Goal: Transaction & Acquisition: Purchase product/service

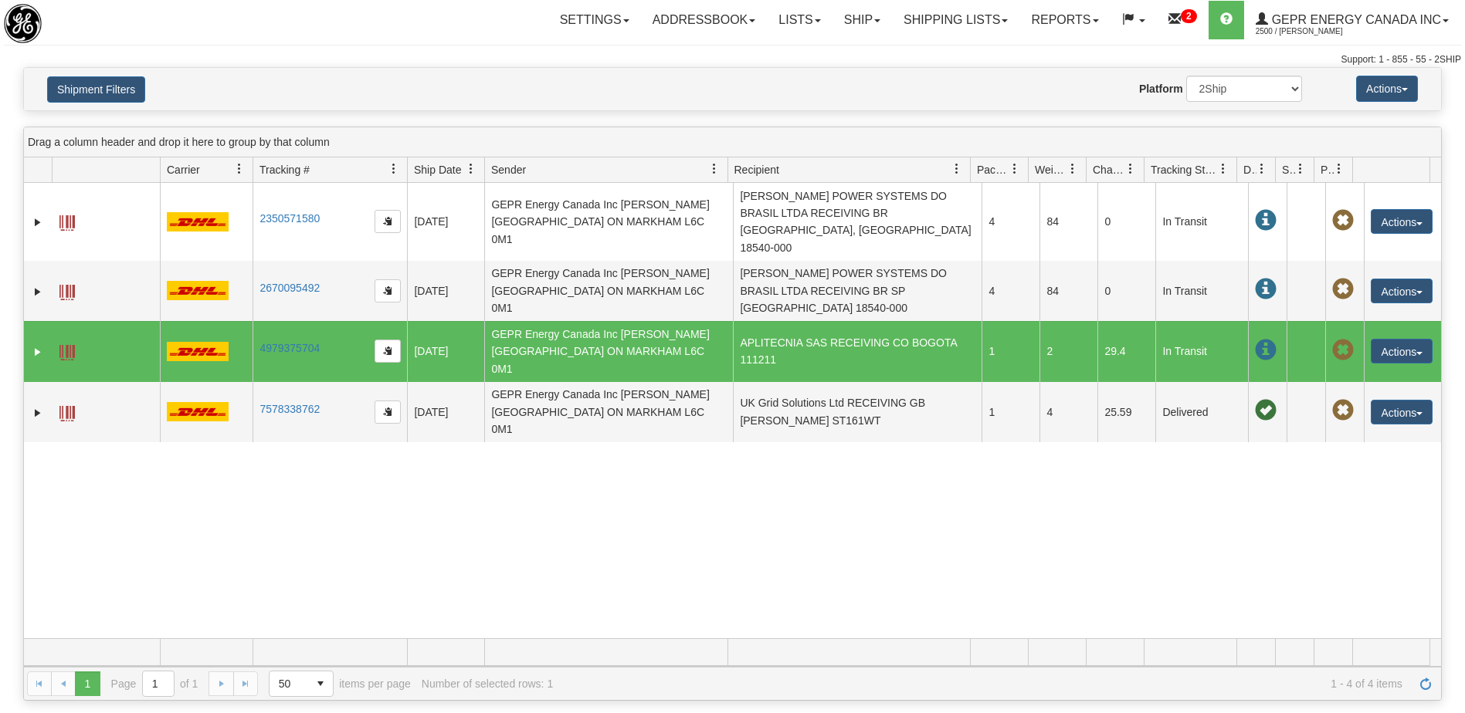
select select "INTL"
select select "7"
click at [112, 90] on button "Shipment Filters" at bounding box center [96, 89] width 98 height 26
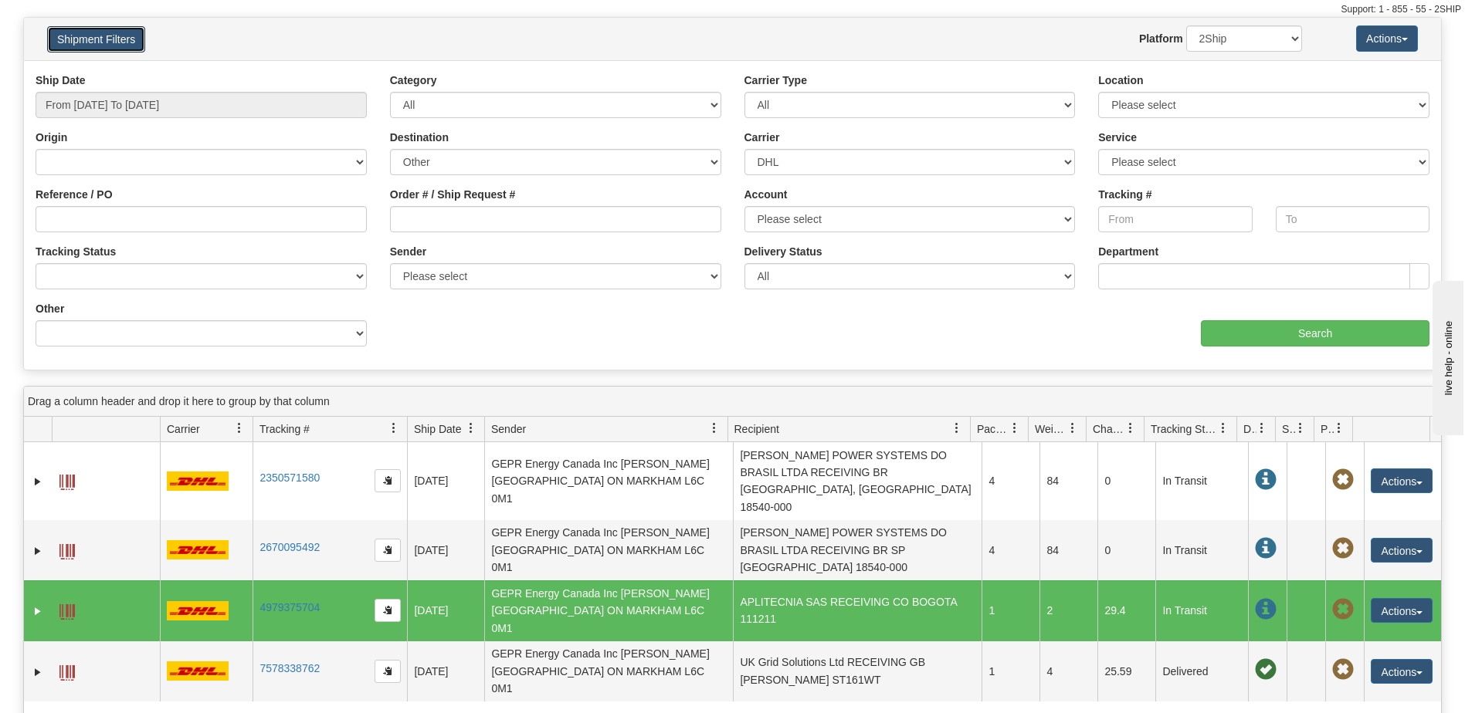
scroll to position [77, 0]
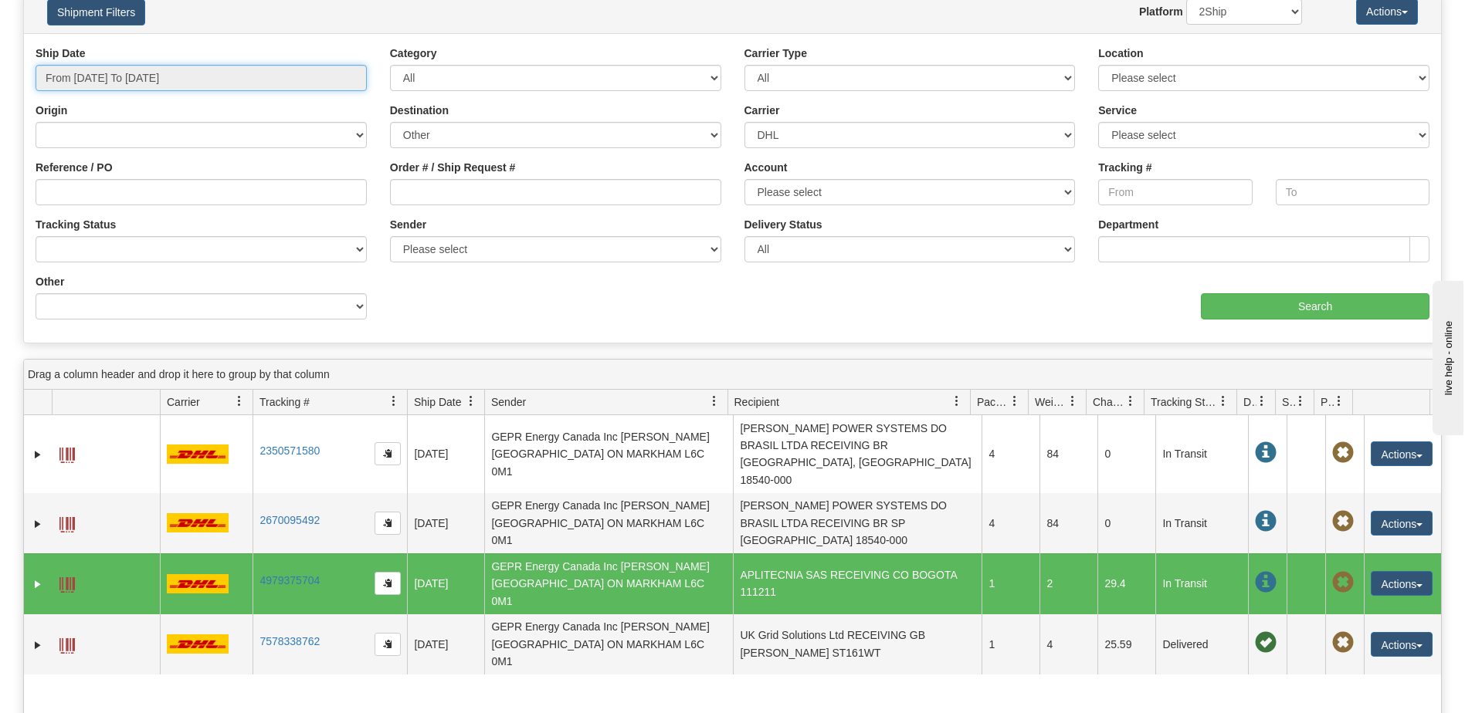
click at [164, 79] on input "From [DATE] To [DATE]" at bounding box center [201, 78] width 331 height 26
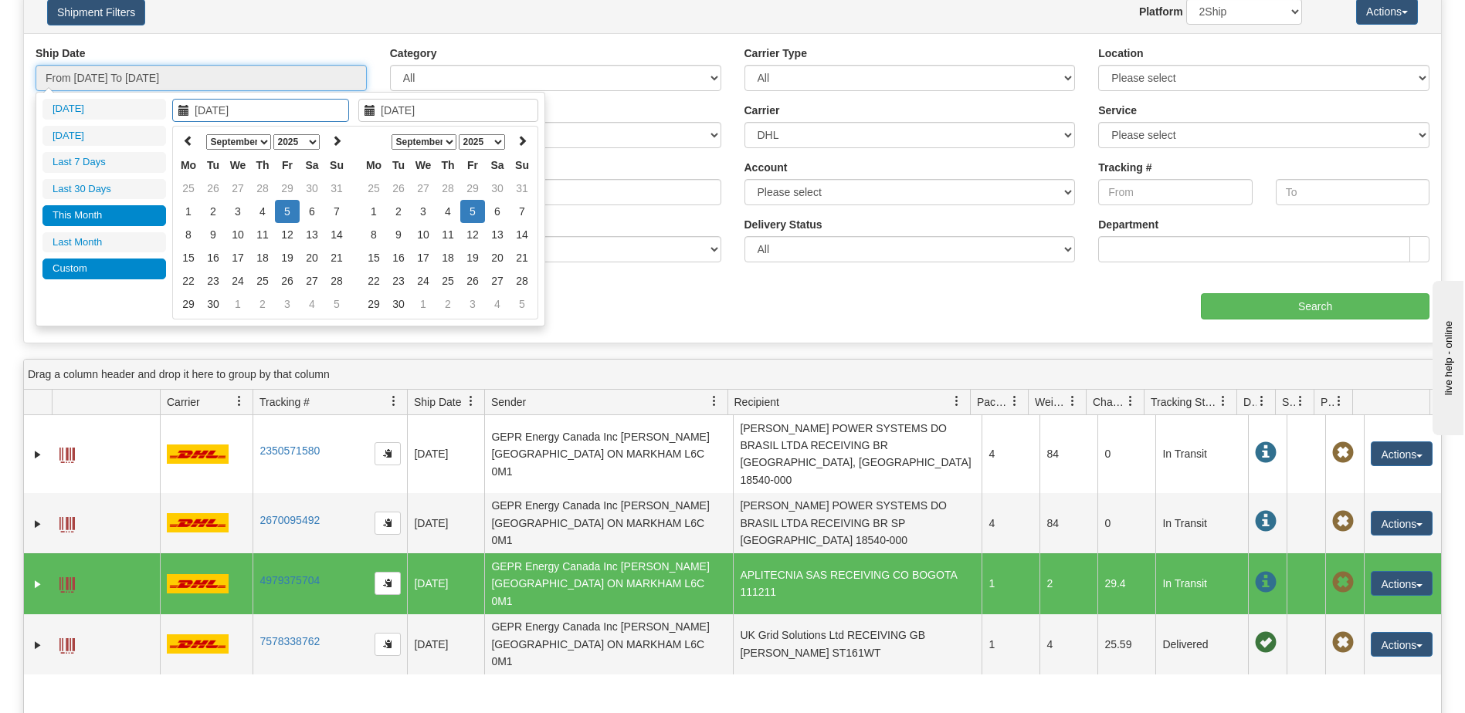
type input "[DATE]"
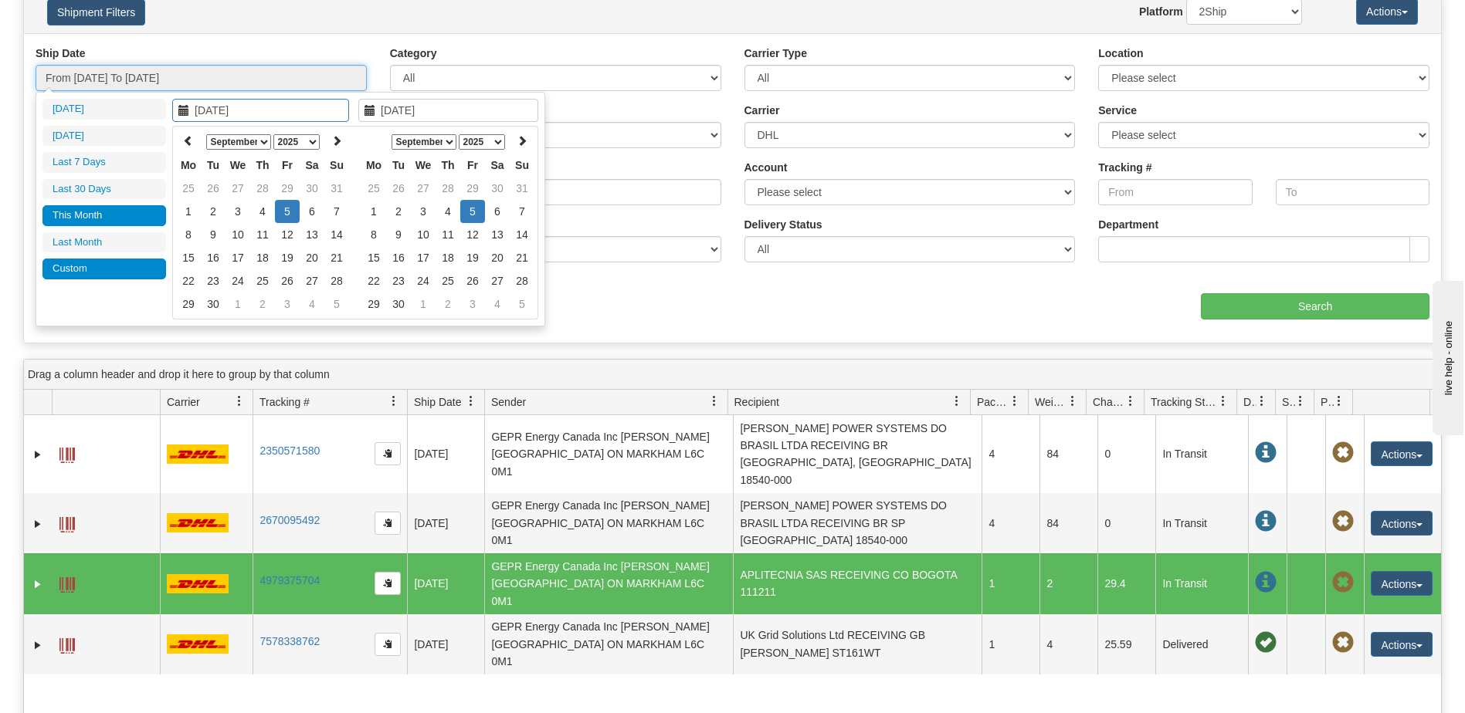
type input "[DATE]"
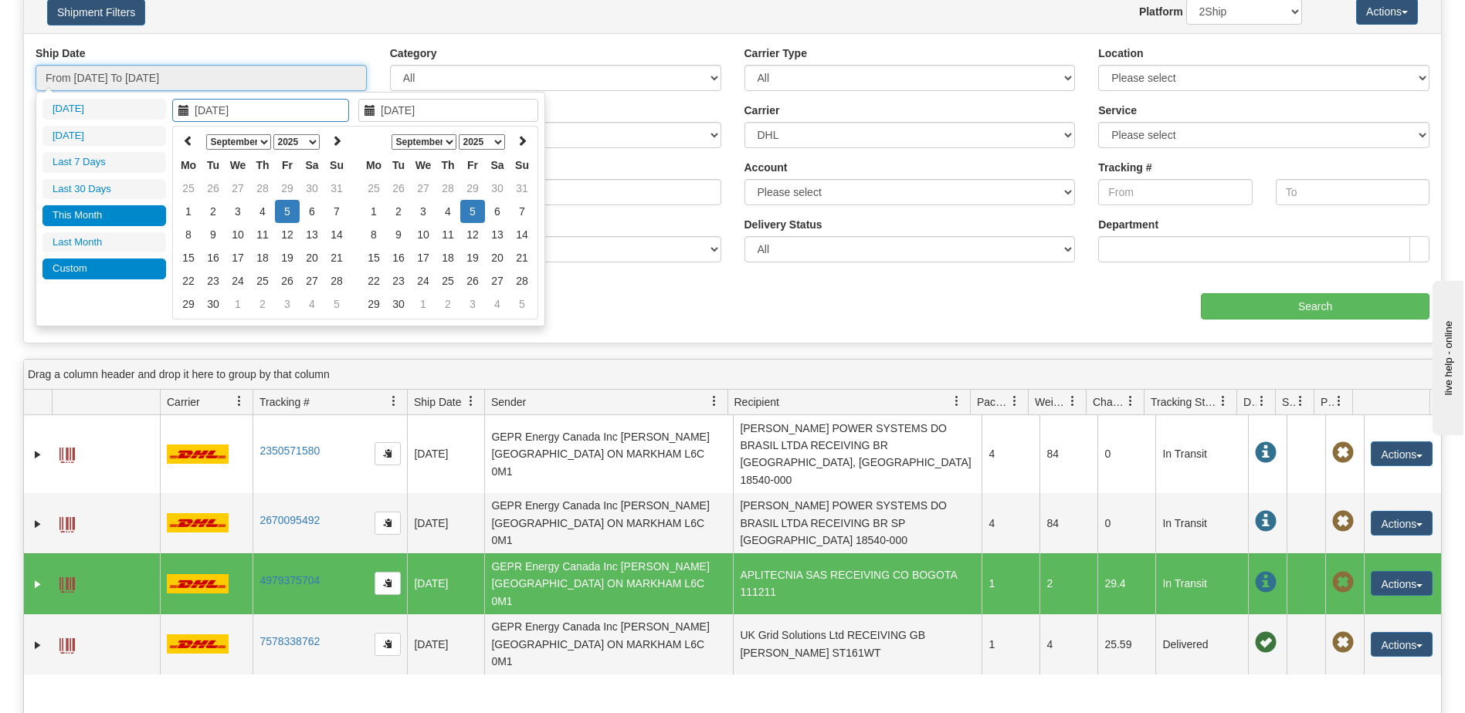
type input "[DATE]"
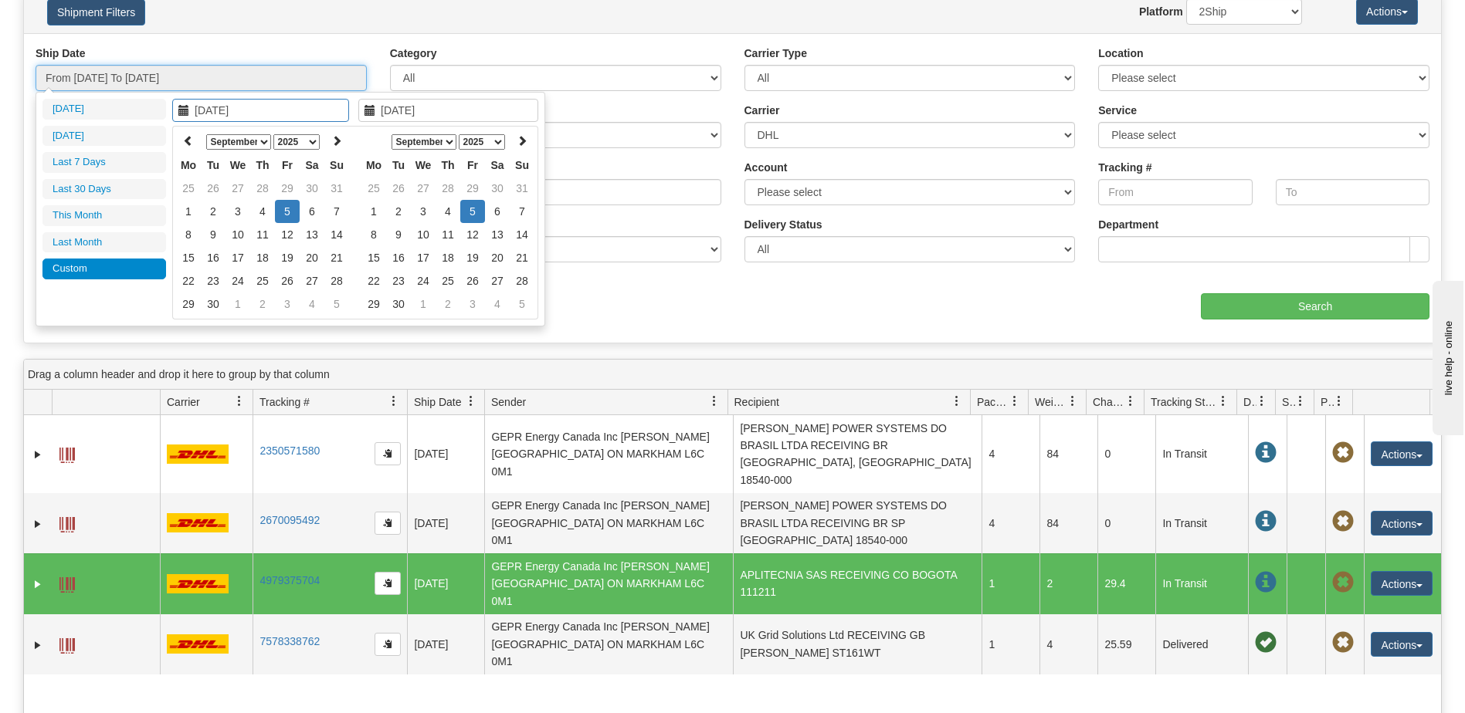
type input "[DATE]"
click at [178, 143] on th at bounding box center [188, 142] width 25 height 24
type input "[DATE]"
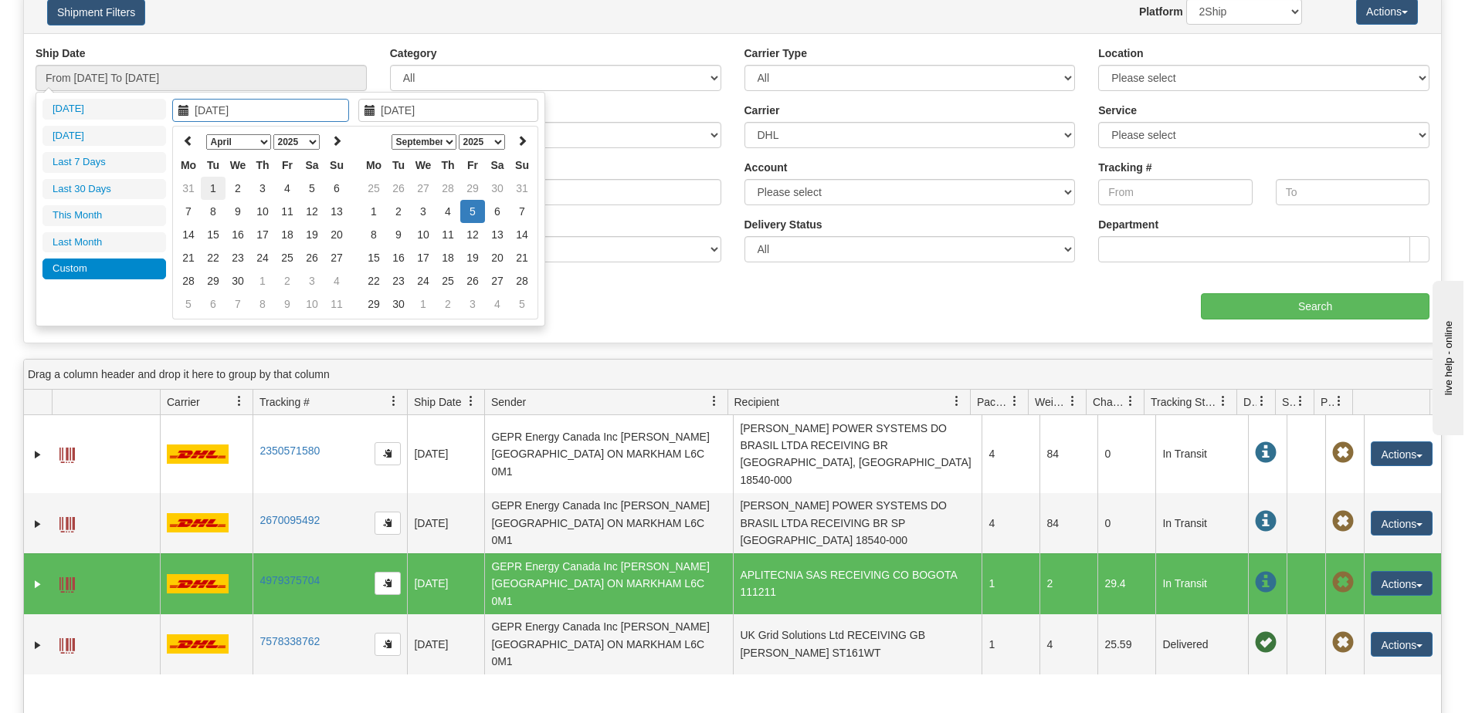
click at [221, 188] on td "1" at bounding box center [213, 188] width 25 height 23
click at [373, 144] on icon at bounding box center [373, 140] width 11 height 11
click at [526, 147] on th at bounding box center [522, 142] width 25 height 24
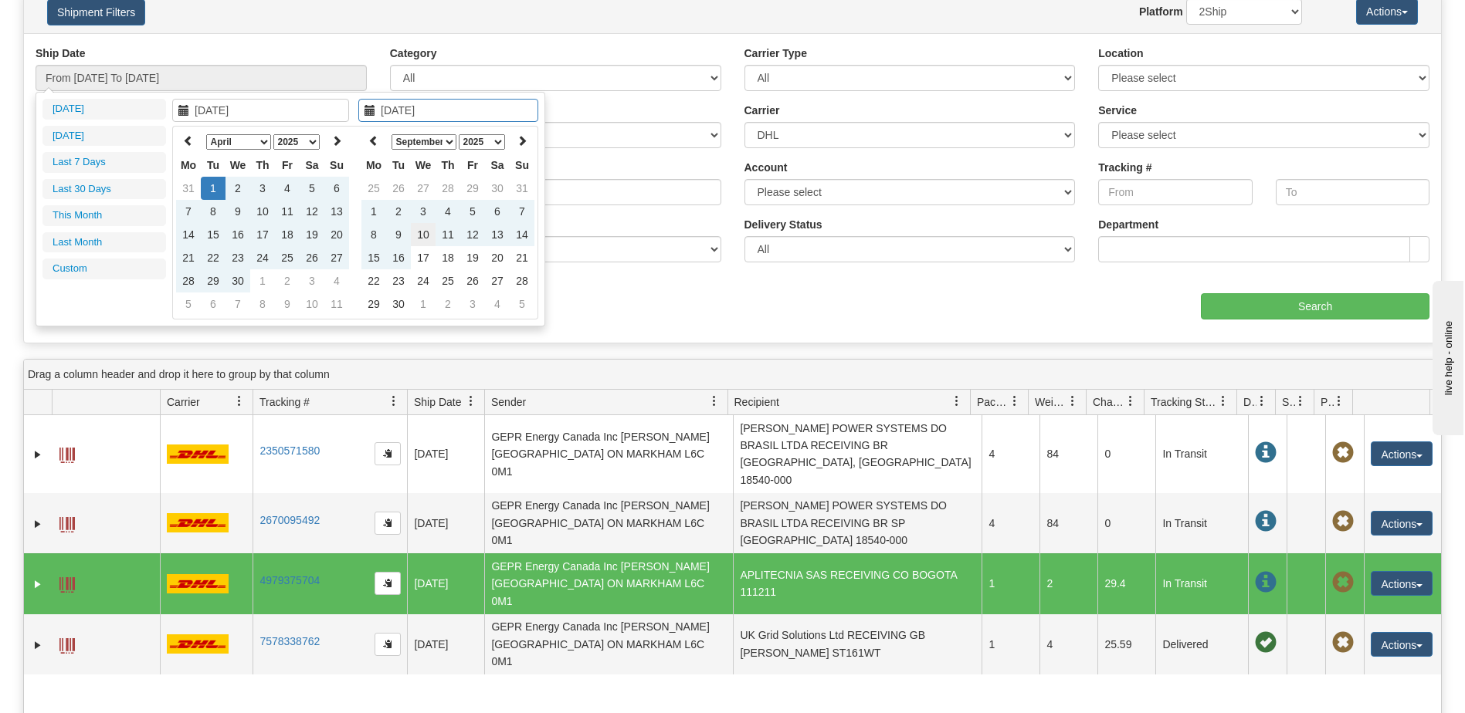
type input "[DATE]"
click at [428, 231] on td "10" at bounding box center [423, 234] width 25 height 23
type input "From [DATE] To [DATE]"
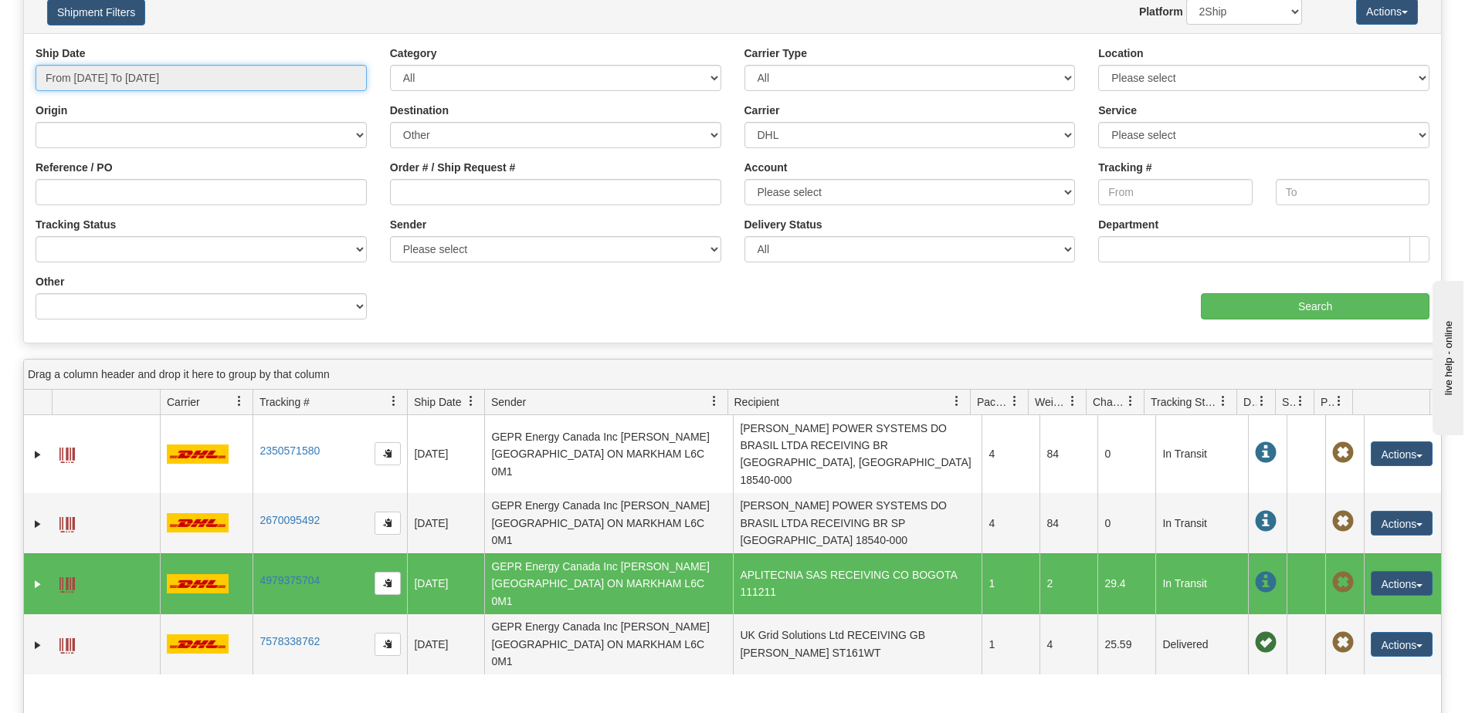
click at [250, 84] on input "From [DATE] To [DATE]" at bounding box center [201, 78] width 331 height 26
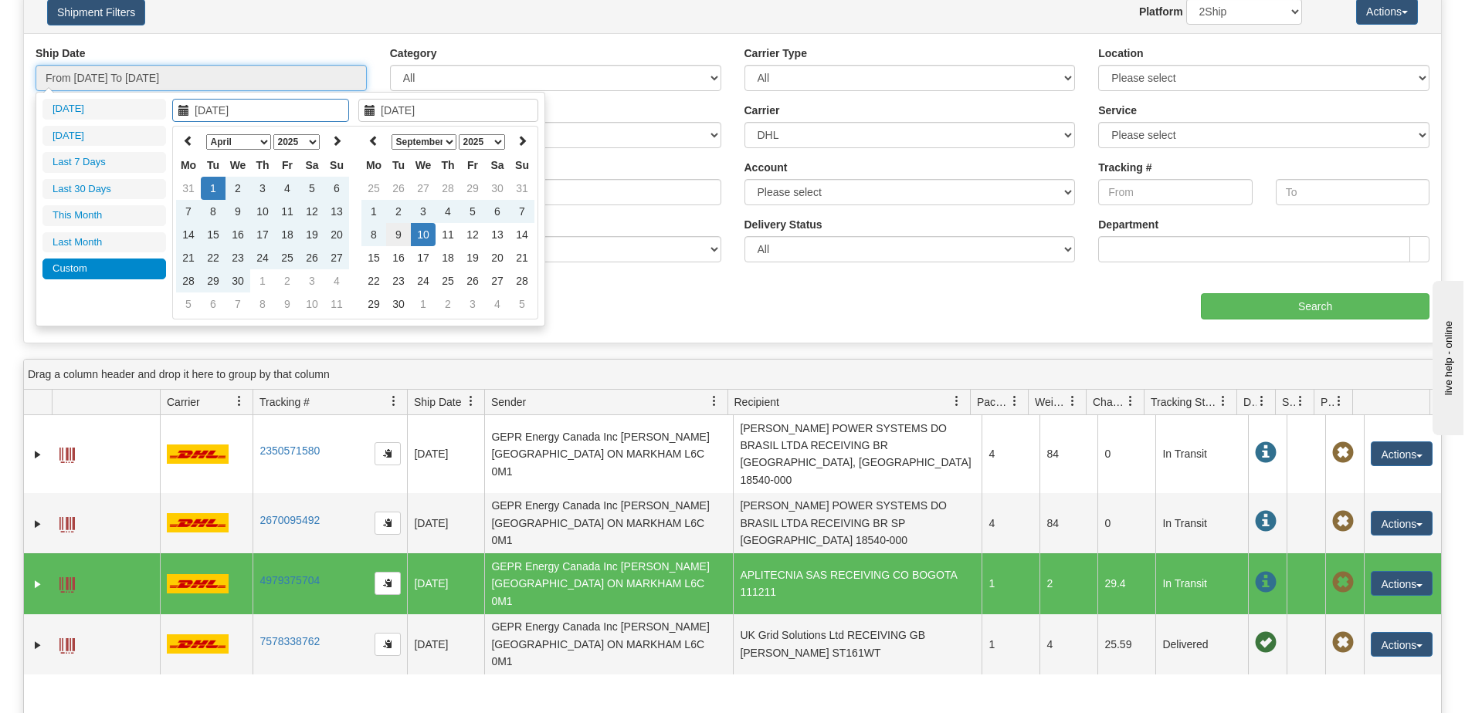
type input "[DATE]"
click at [403, 235] on td "9" at bounding box center [398, 234] width 25 height 23
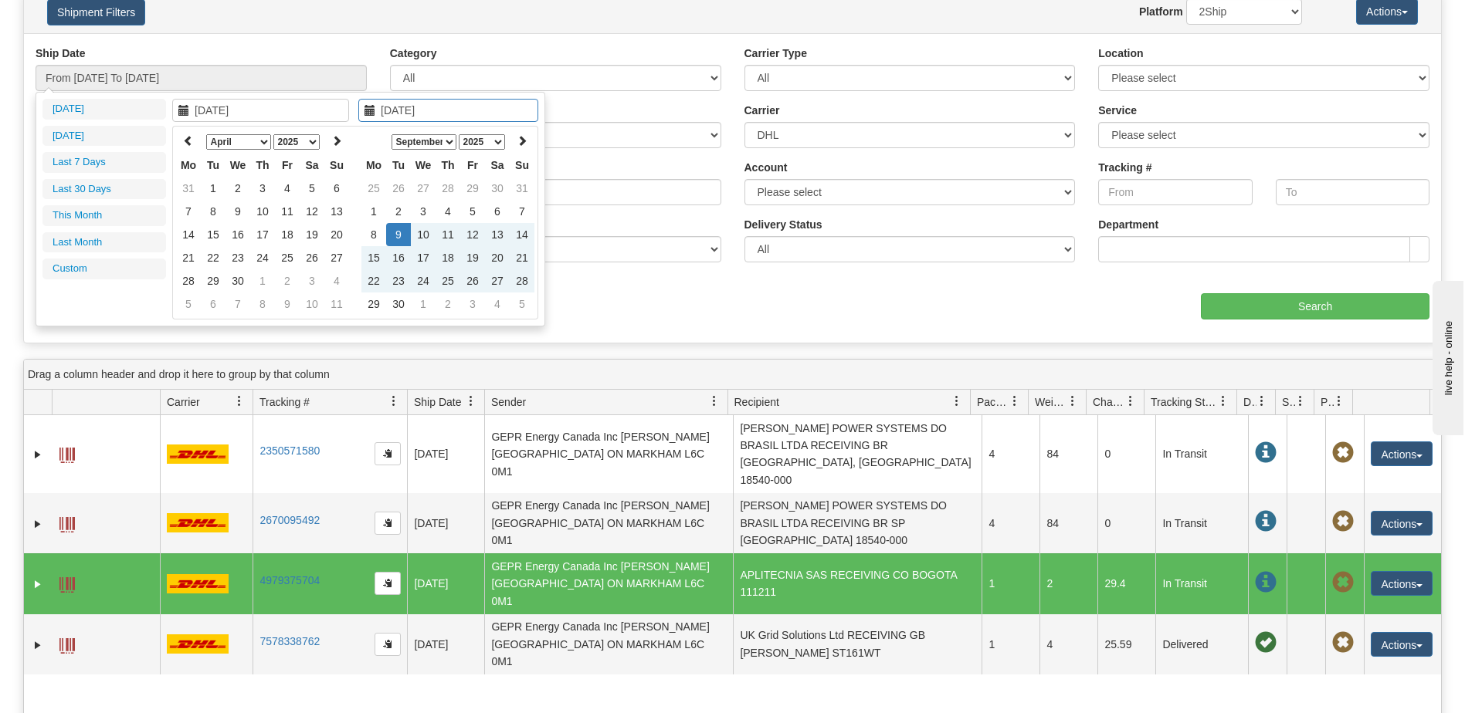
click at [125, 309] on div "[DATE] [DATE] Last 7 Days Last 30 Days This Month Last Month Custom Apply Cance…" at bounding box center [291, 209] width 510 height 235
type input "[DATE]"
click at [216, 185] on td "1" at bounding box center [213, 188] width 25 height 23
type input "[DATE]"
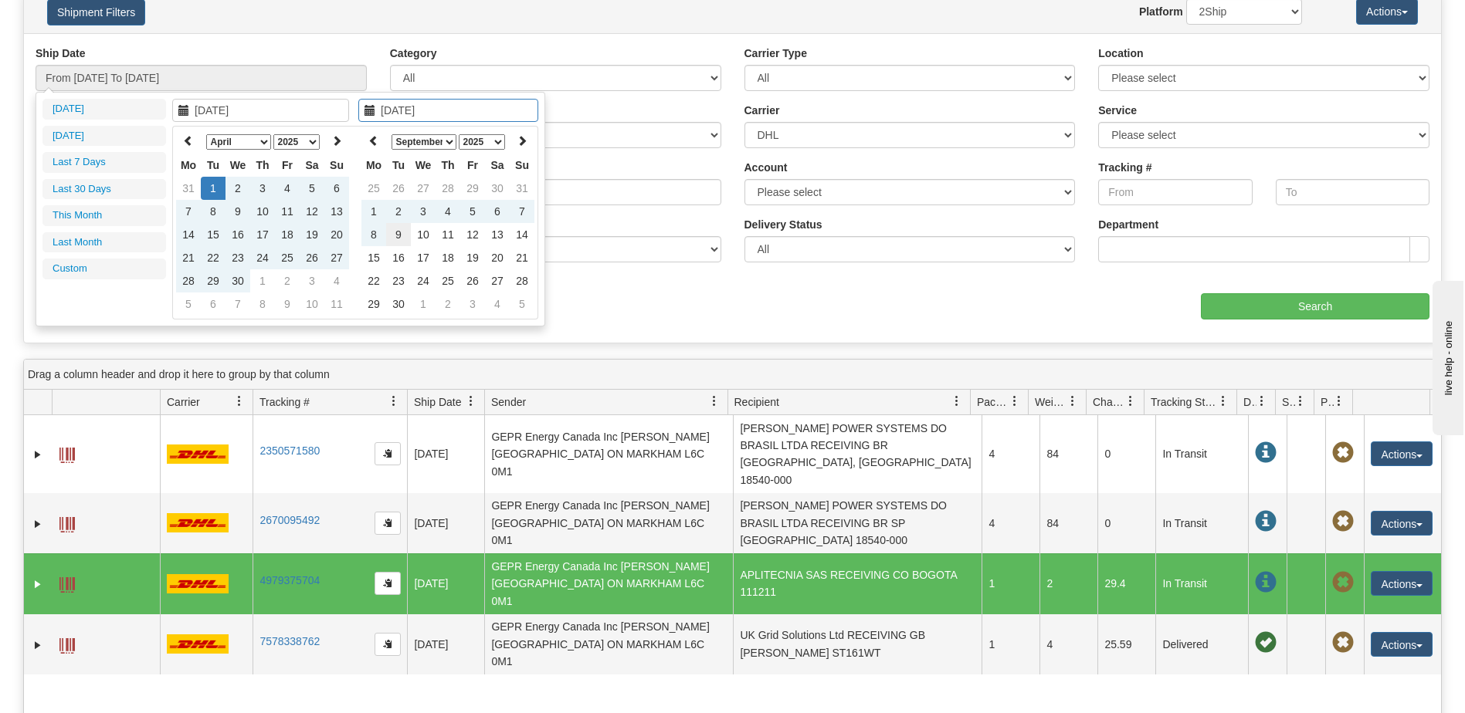
type input "[DATE]"
click at [397, 234] on td "9" at bounding box center [398, 234] width 25 height 23
type input "From [DATE] To [DATE]"
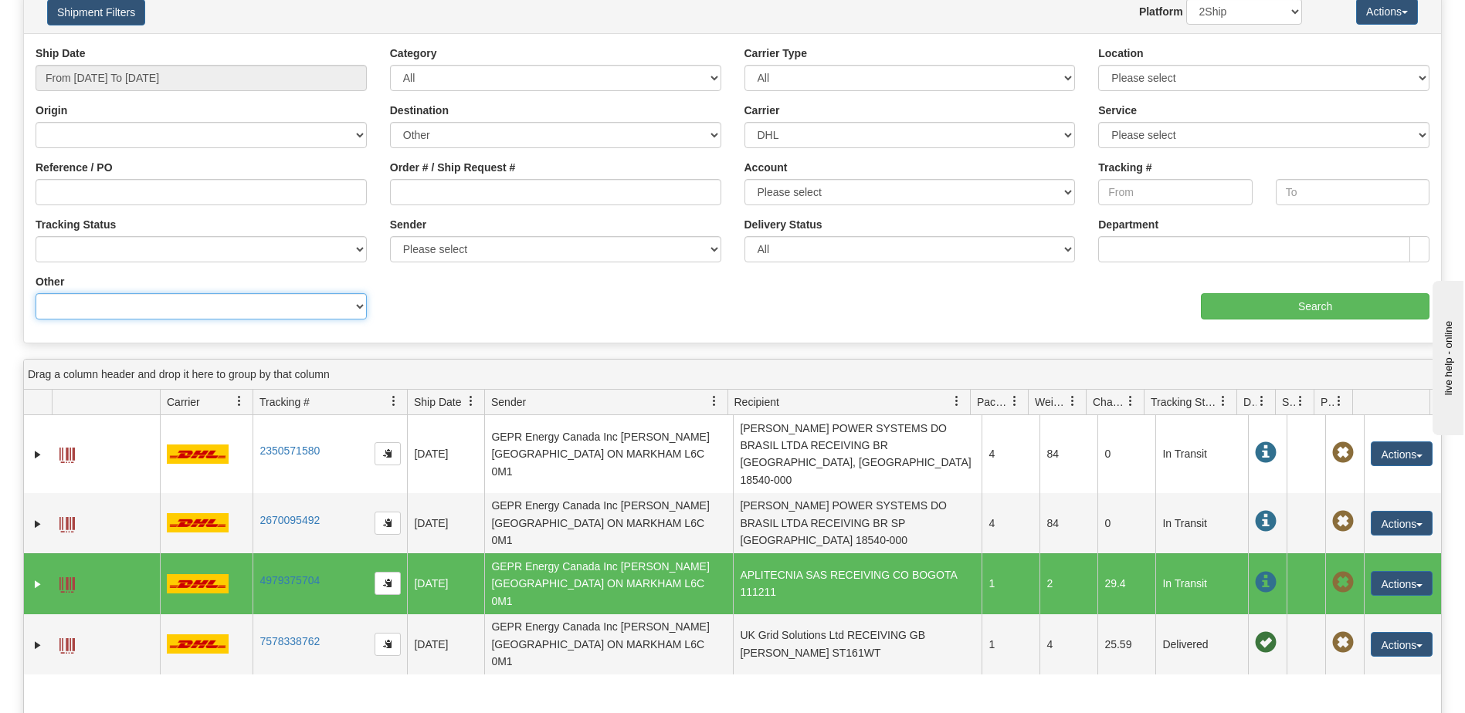
click at [267, 309] on select "Billing Account # Billing Type BOL # (LTL) Commodity Or Documents Consolidation…" at bounding box center [201, 306] width 331 height 26
select select "Recipient_City"
click at [36, 293] on select "Billing Account # Billing Type BOL # (LTL) Commodity Or Documents Consolidation…" at bounding box center [201, 306] width 331 height 26
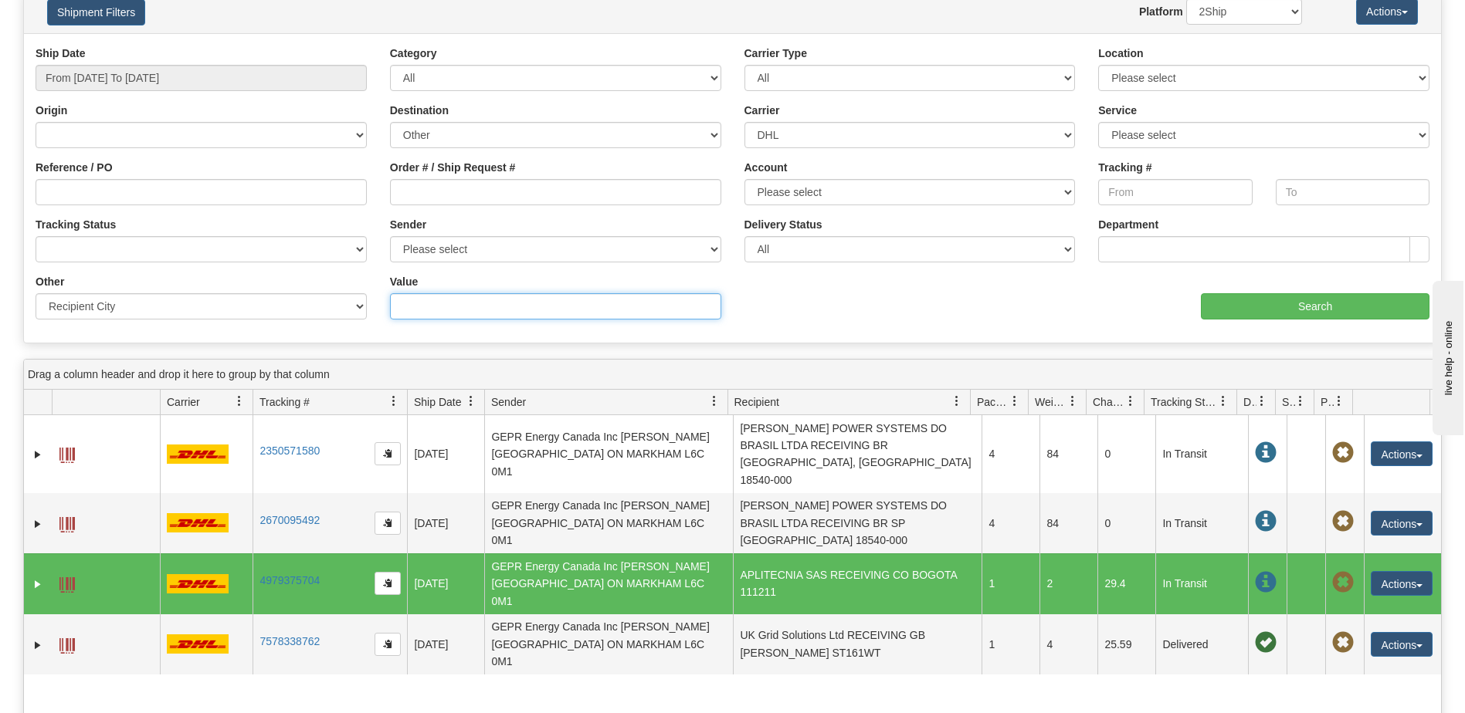
click at [437, 315] on input "Value" at bounding box center [555, 306] width 331 height 26
paste input "[PERSON_NAME]"
type input "[PERSON_NAME]"
click at [1269, 310] on input "Search" at bounding box center [1315, 306] width 229 height 26
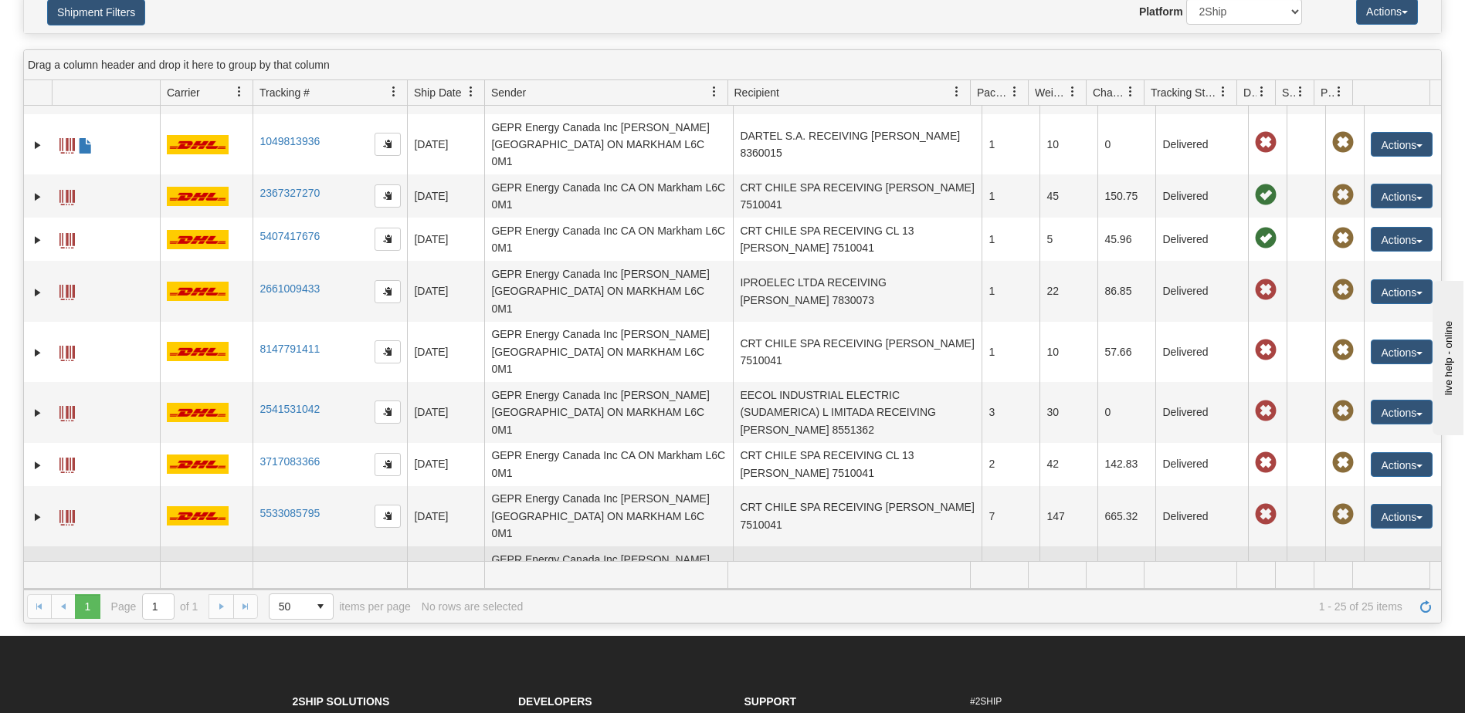
scroll to position [618, 0]
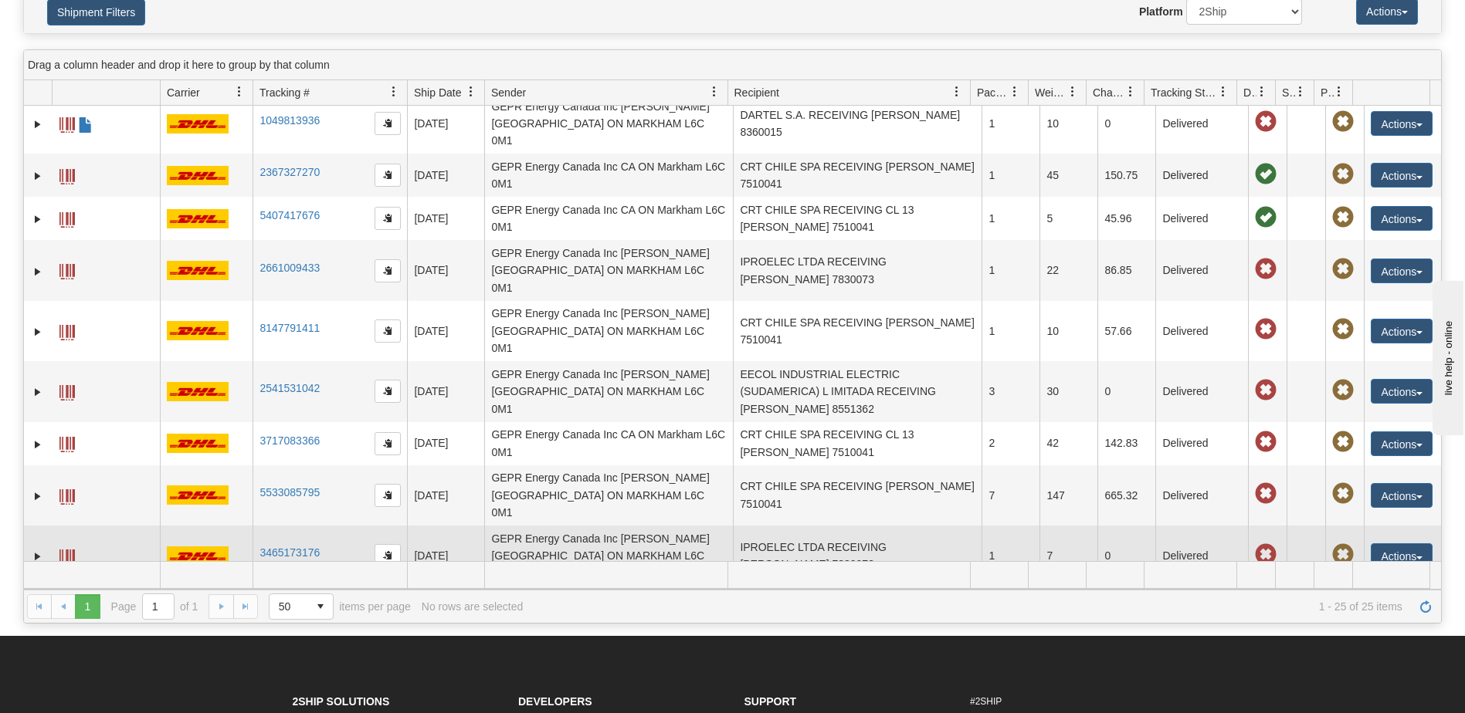
click at [877, 526] on td "IPROELEC LTDA RECEIVING [PERSON_NAME] 7830073" at bounding box center [857, 556] width 249 height 60
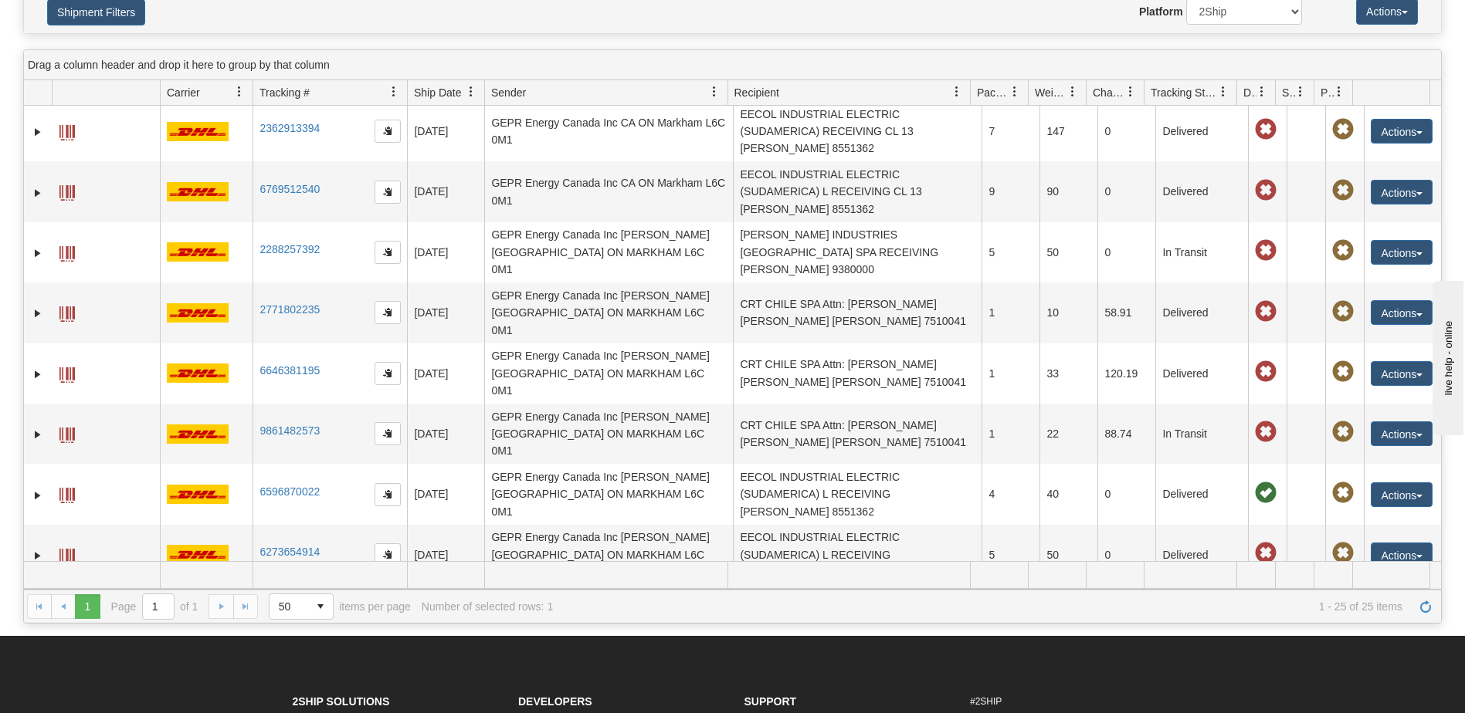
scroll to position [0, 0]
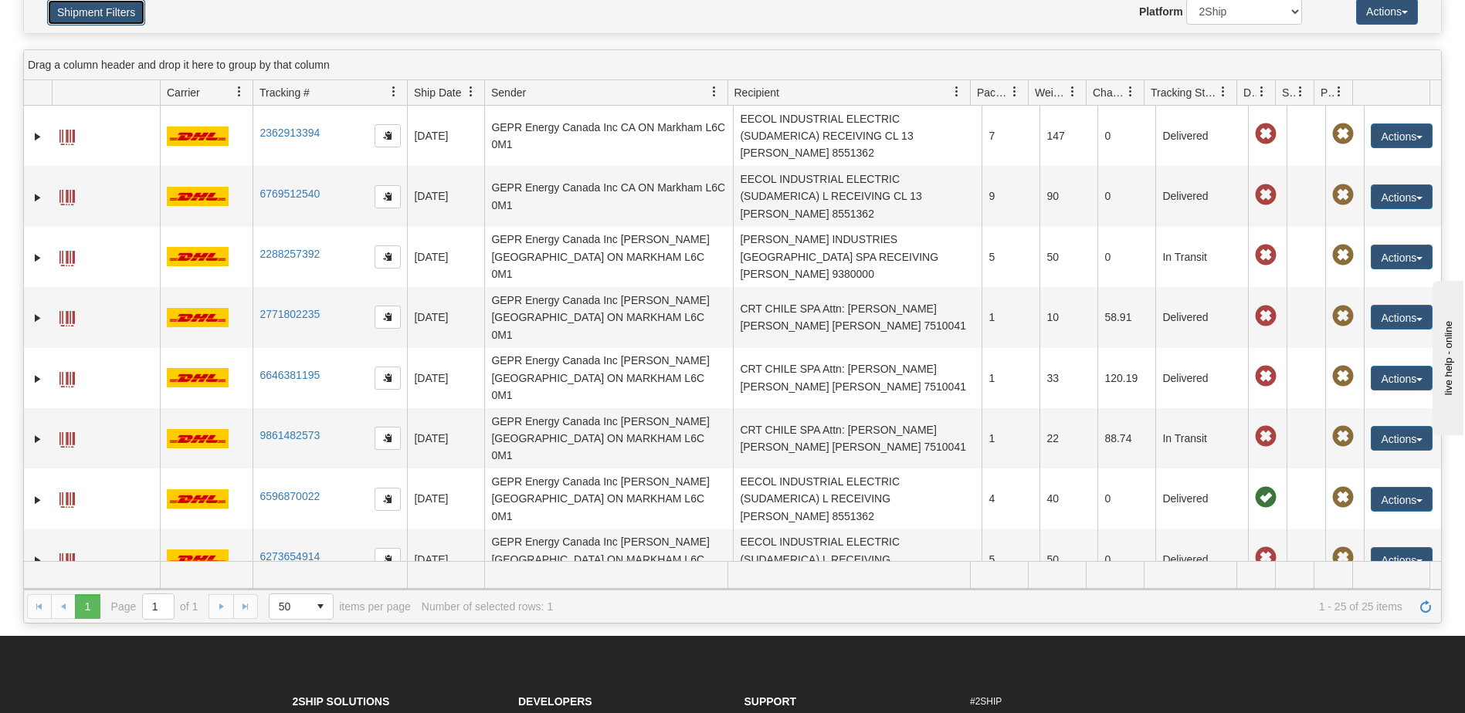
click at [103, 16] on button "Shipment Filters" at bounding box center [96, 12] width 98 height 26
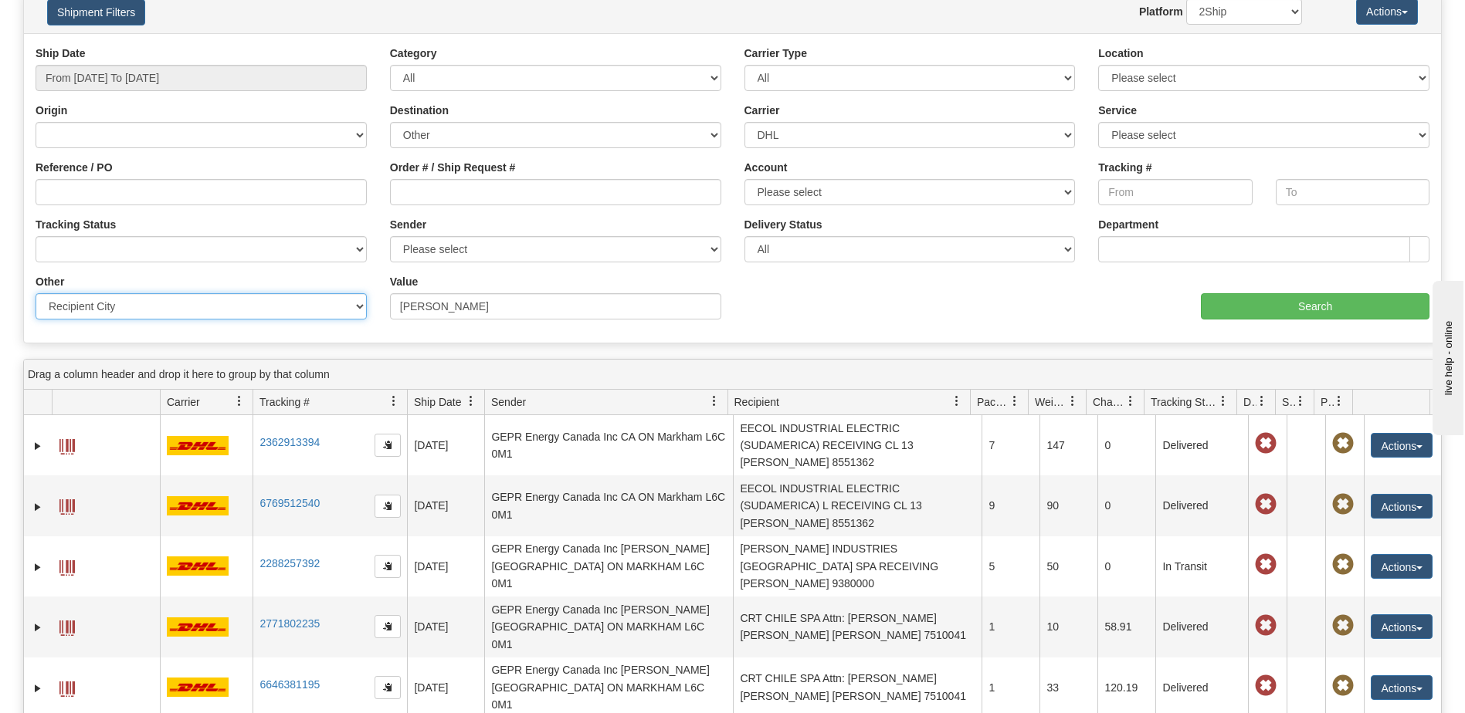
click at [293, 306] on select "Billing Account # Billing Type BOL # (LTL) Commodity Or Documents Consolidation…" at bounding box center [201, 306] width 331 height 26
select select "Recipient_ZIP"
click at [36, 293] on select "Billing Account # Billing Type BOL # (LTL) Commodity Or Documents Consolidation…" at bounding box center [201, 306] width 331 height 26
click at [449, 307] on input "Value" at bounding box center [555, 306] width 331 height 26
click at [406, 309] on input "Value" at bounding box center [555, 306] width 331 height 26
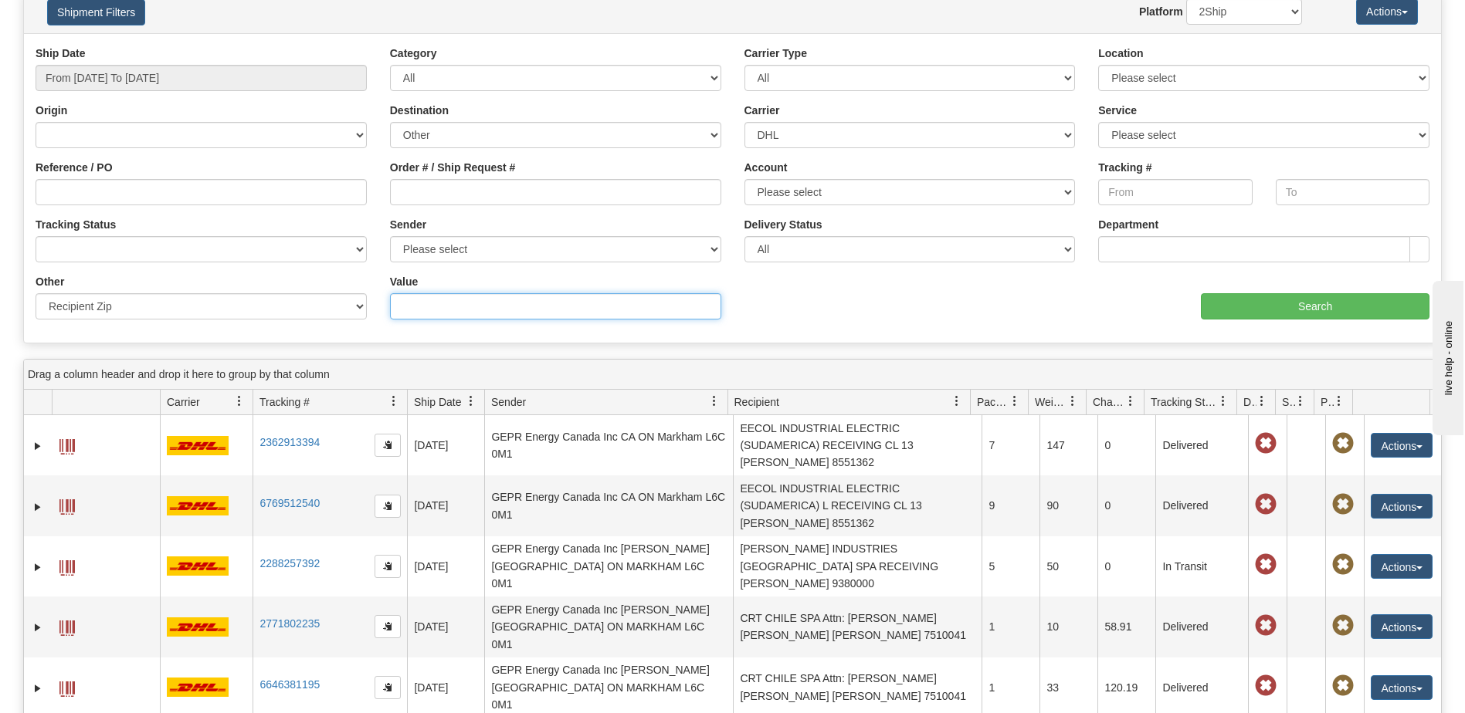
paste input "V3N 4S9"
type input "V3N 4S9"
click at [1260, 313] on input "Search" at bounding box center [1315, 306] width 229 height 26
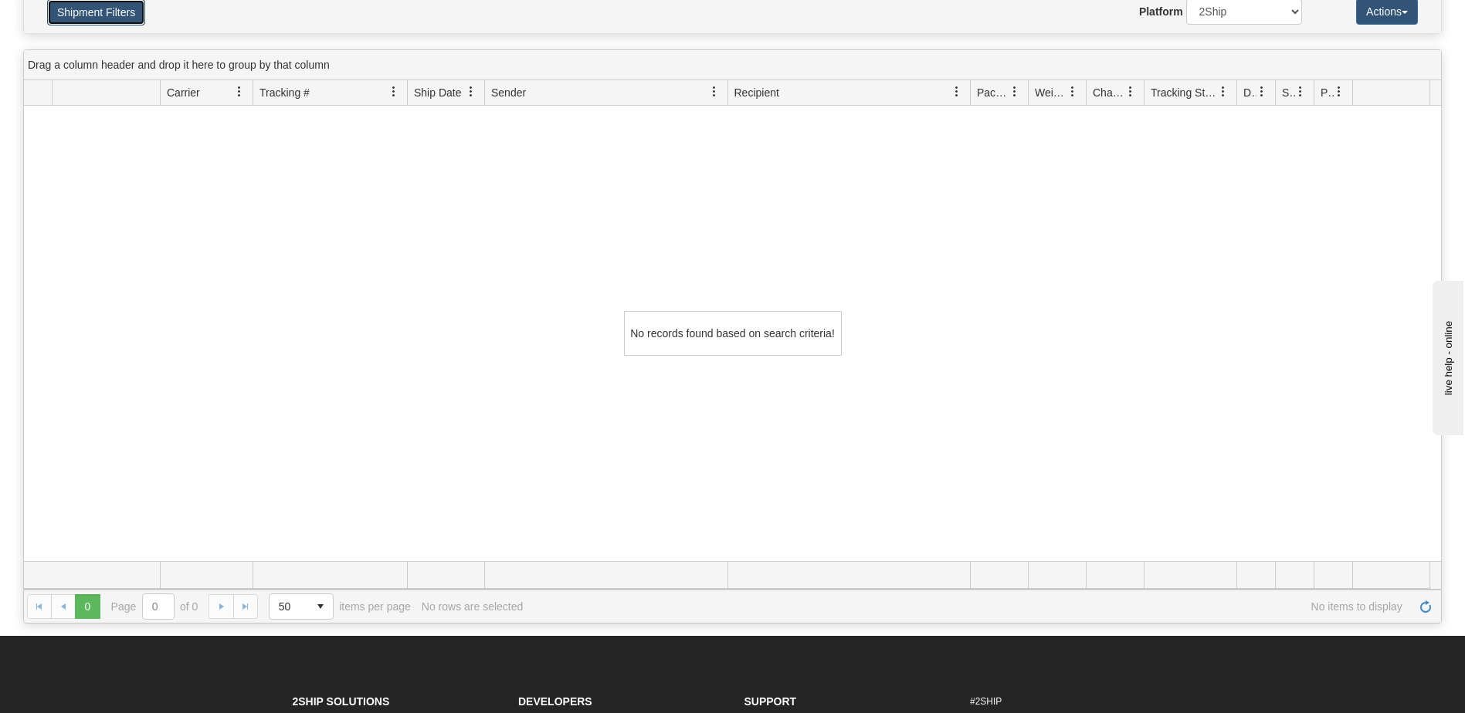
click at [72, 17] on button "Shipment Filters" at bounding box center [96, 12] width 98 height 26
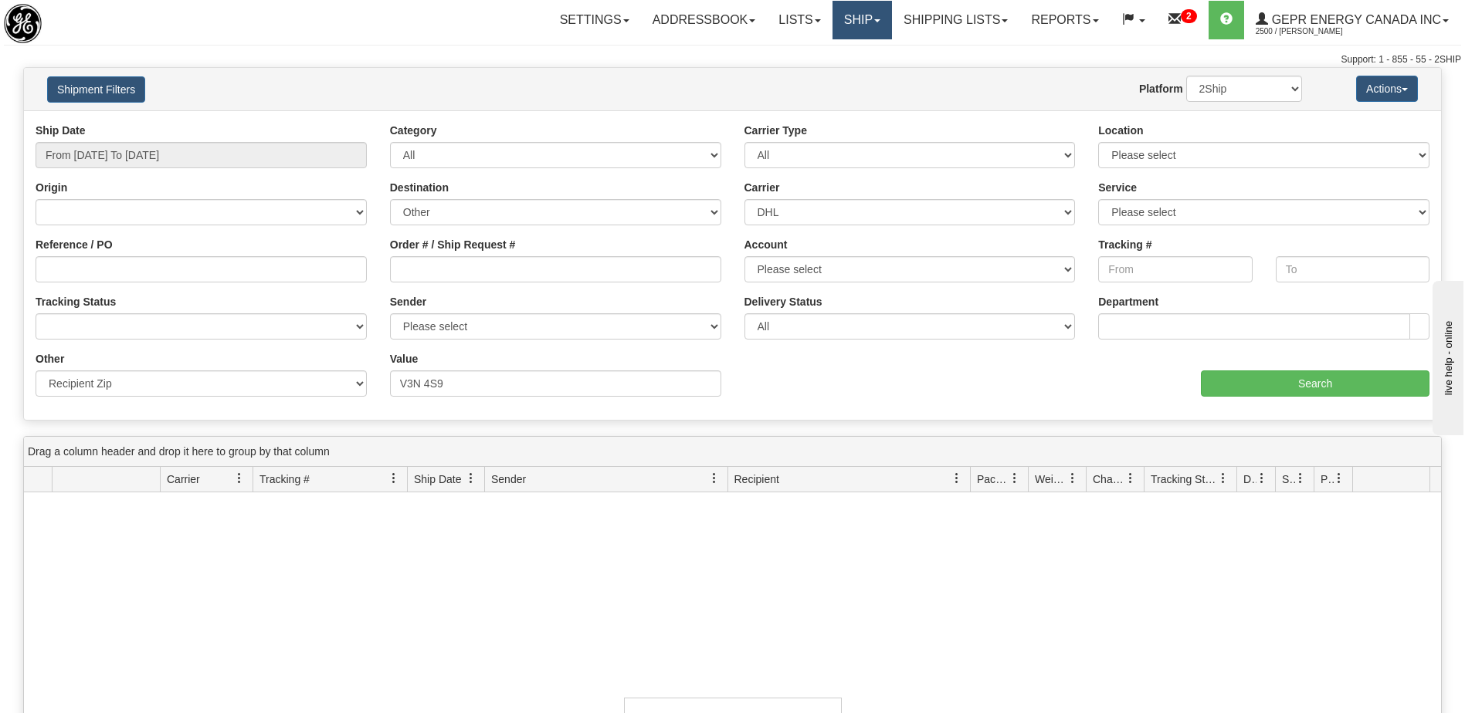
click at [844, 19] on link "Ship" at bounding box center [861, 20] width 59 height 39
click at [811, 57] on span "Ship Screen" at bounding box center [796, 54] width 59 height 12
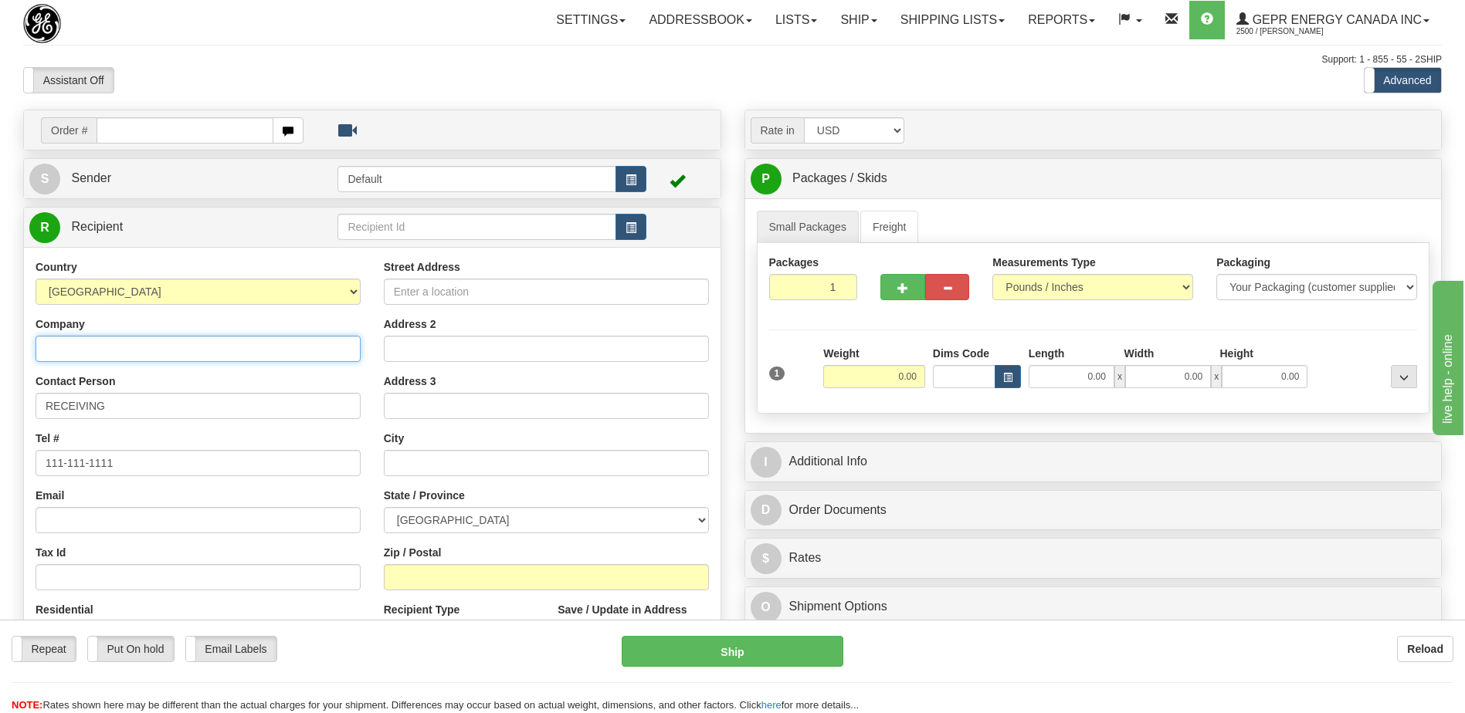
click at [78, 352] on input "Company" at bounding box center [198, 349] width 325 height 26
paste input "GE"
type input "GE"
click at [500, 297] on input "Street Address" at bounding box center [546, 292] width 325 height 26
paste input "8555 Government St"
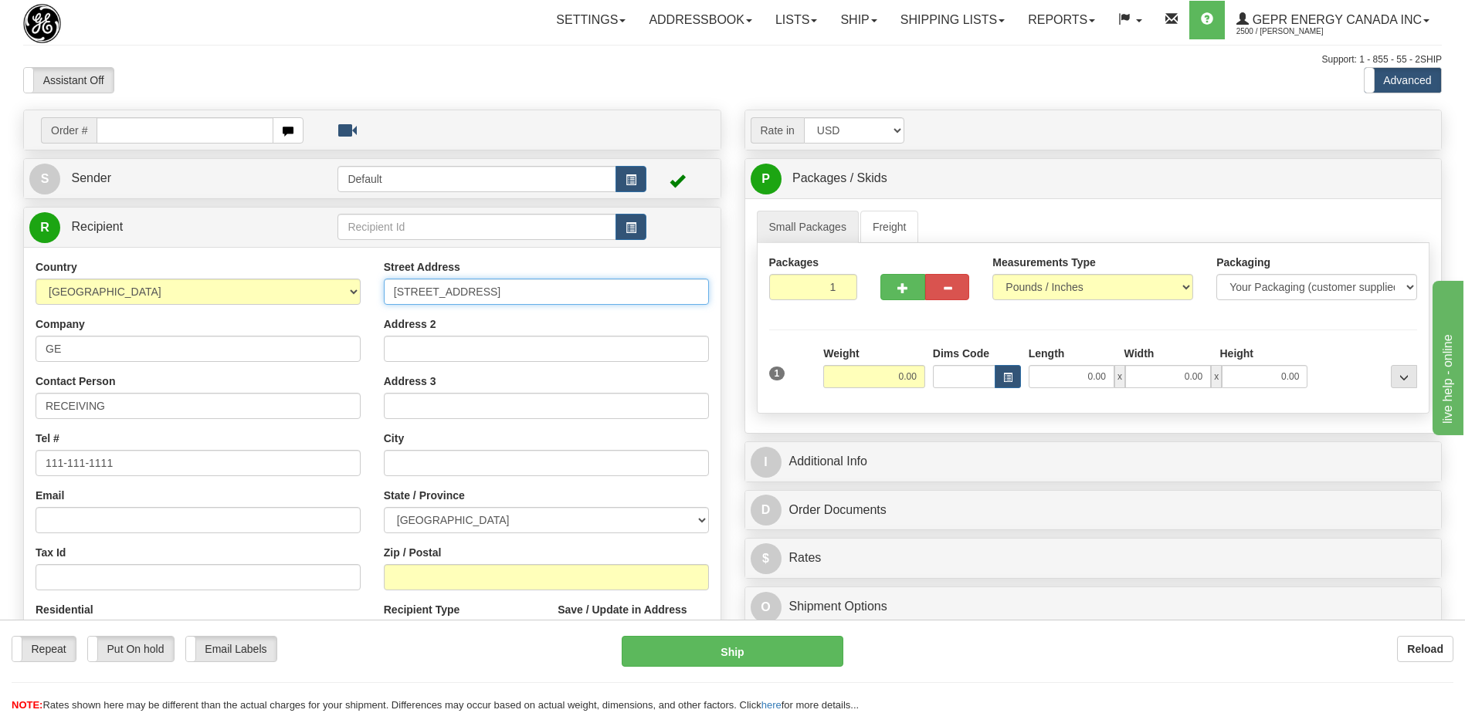
type input "8555 Government St"
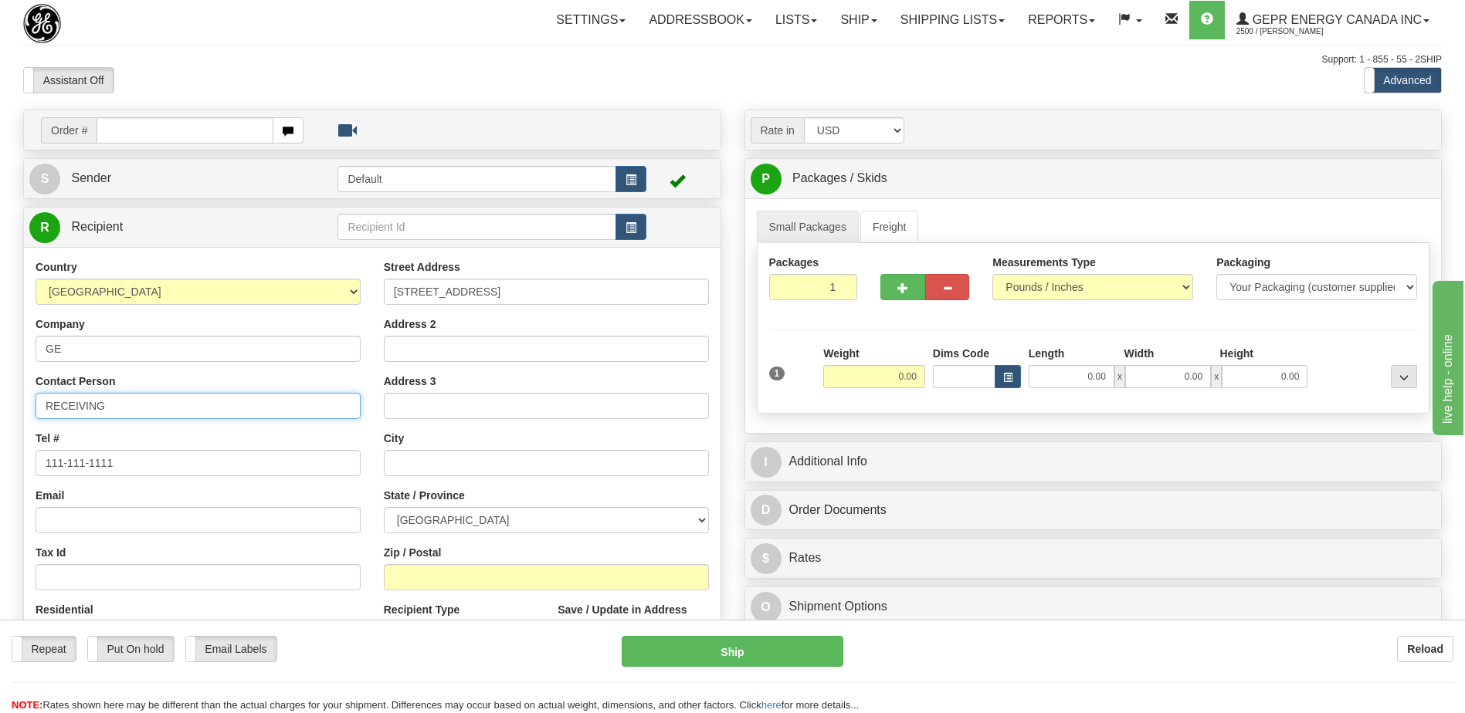
drag, startPoint x: 120, startPoint y: 405, endPoint x: 0, endPoint y: 429, distance: 123.0
click at [0, 429] on html "Training Course Close Toggle navigation Settings Shipping Preferences New Sende…" at bounding box center [732, 356] width 1465 height 713
paste input "Alex Gunther"
type input "ATTN: Alex Gunther"
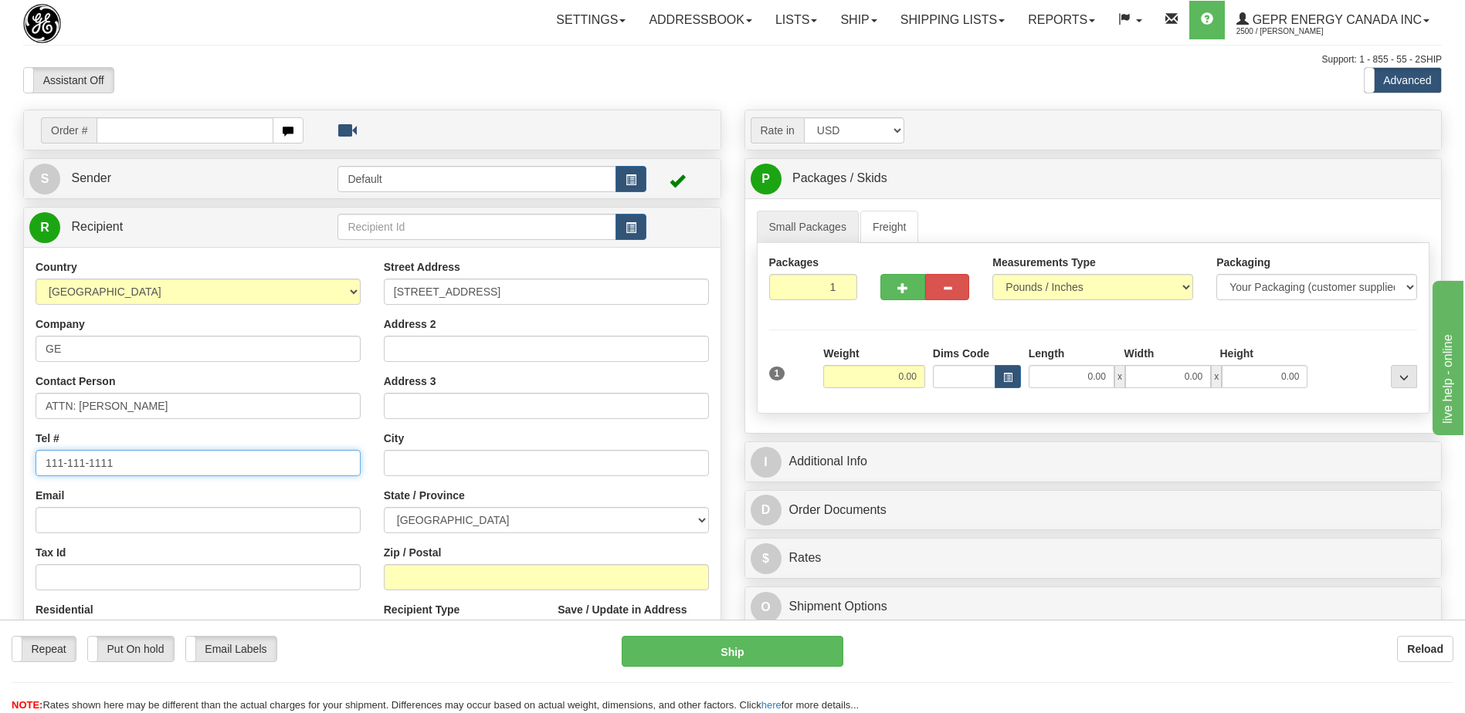
drag, startPoint x: 134, startPoint y: 468, endPoint x: -3, endPoint y: 477, distance: 137.8
click at [0, 477] on html "Training Course Close Toggle navigation Settings Shipping Preferences New Sende…" at bounding box center [732, 356] width 1465 height 713
paste input "6043286600"
type input "6043286600"
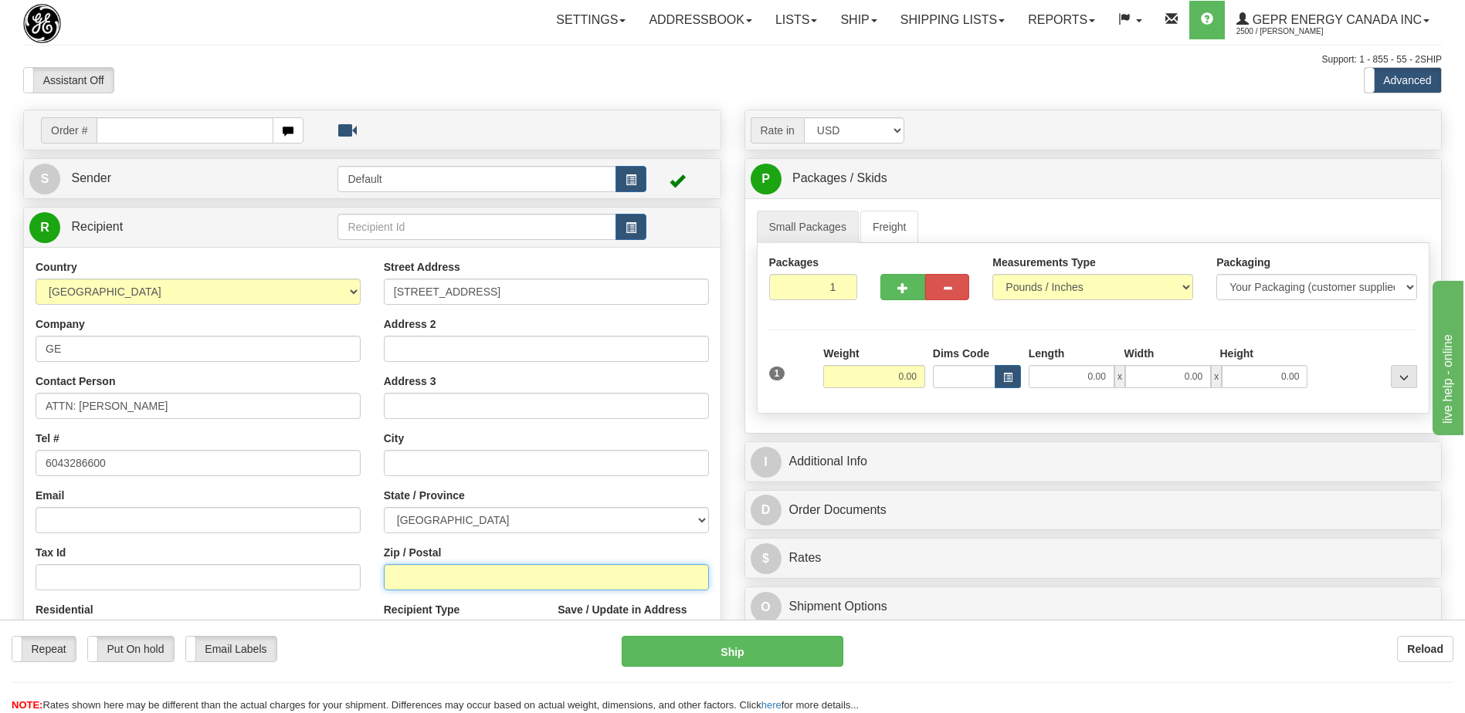
click at [405, 578] on input "Zip / Postal" at bounding box center [546, 577] width 325 height 26
paste input "V3N 4S9"
type input "V3N 4S9"
click at [472, 73] on div "Assistant On Assistant Off Do a return Do a return" at bounding box center [312, 80] width 601 height 26
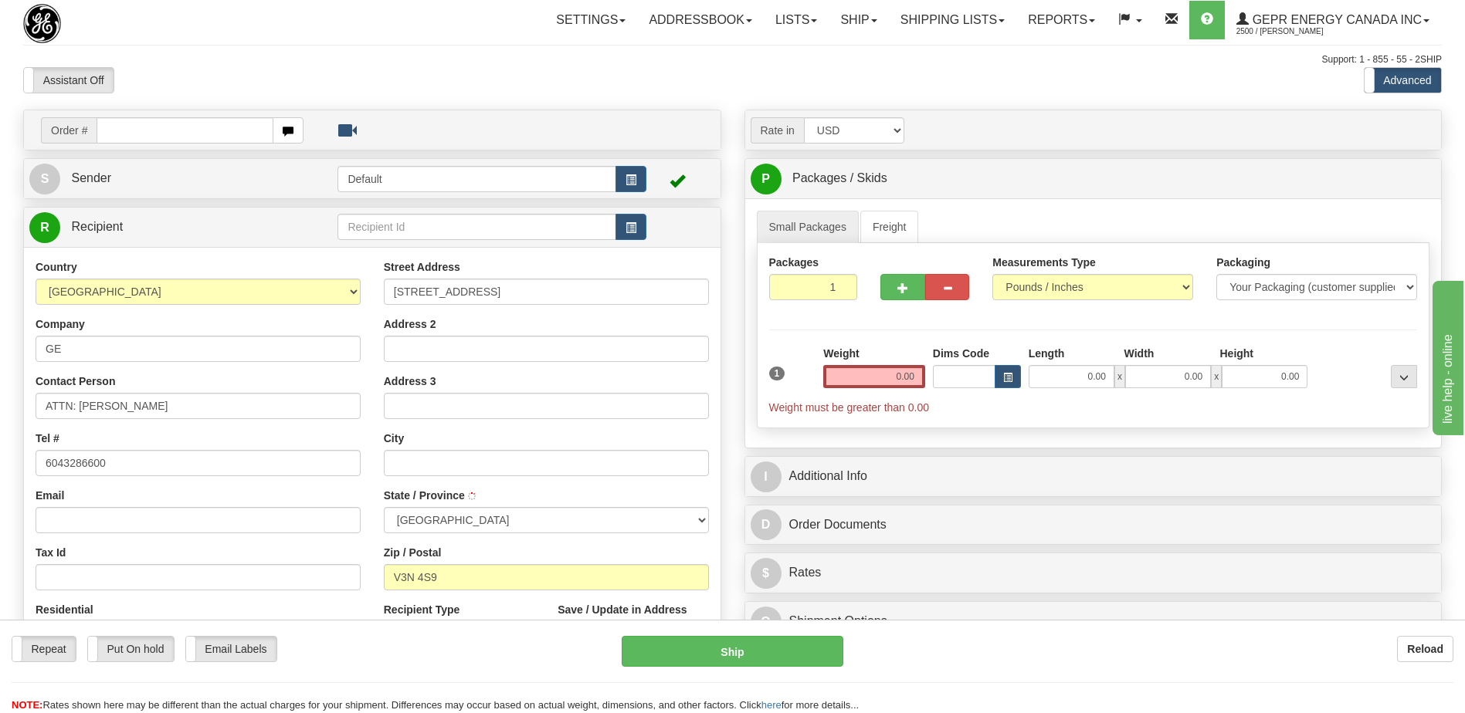
type input "BURNABY"
select select "BC"
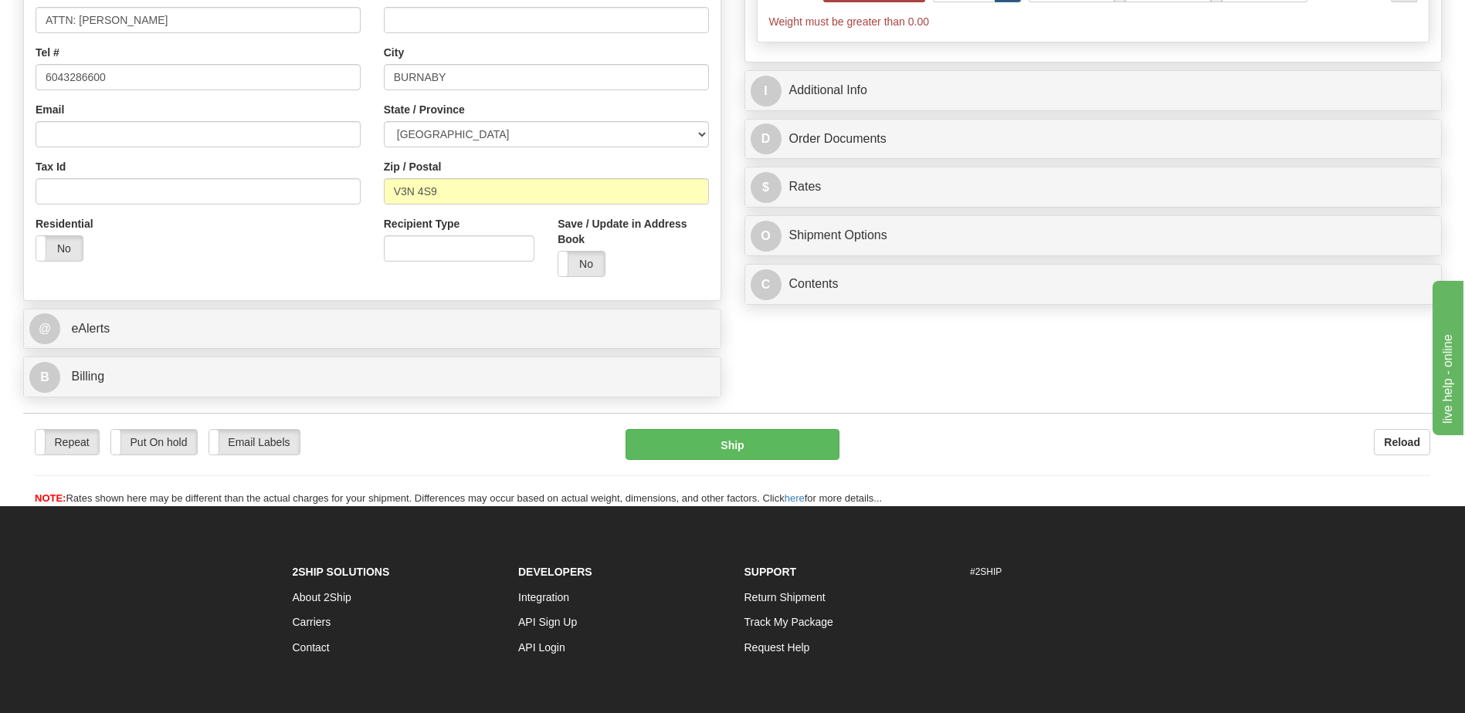
scroll to position [154, 0]
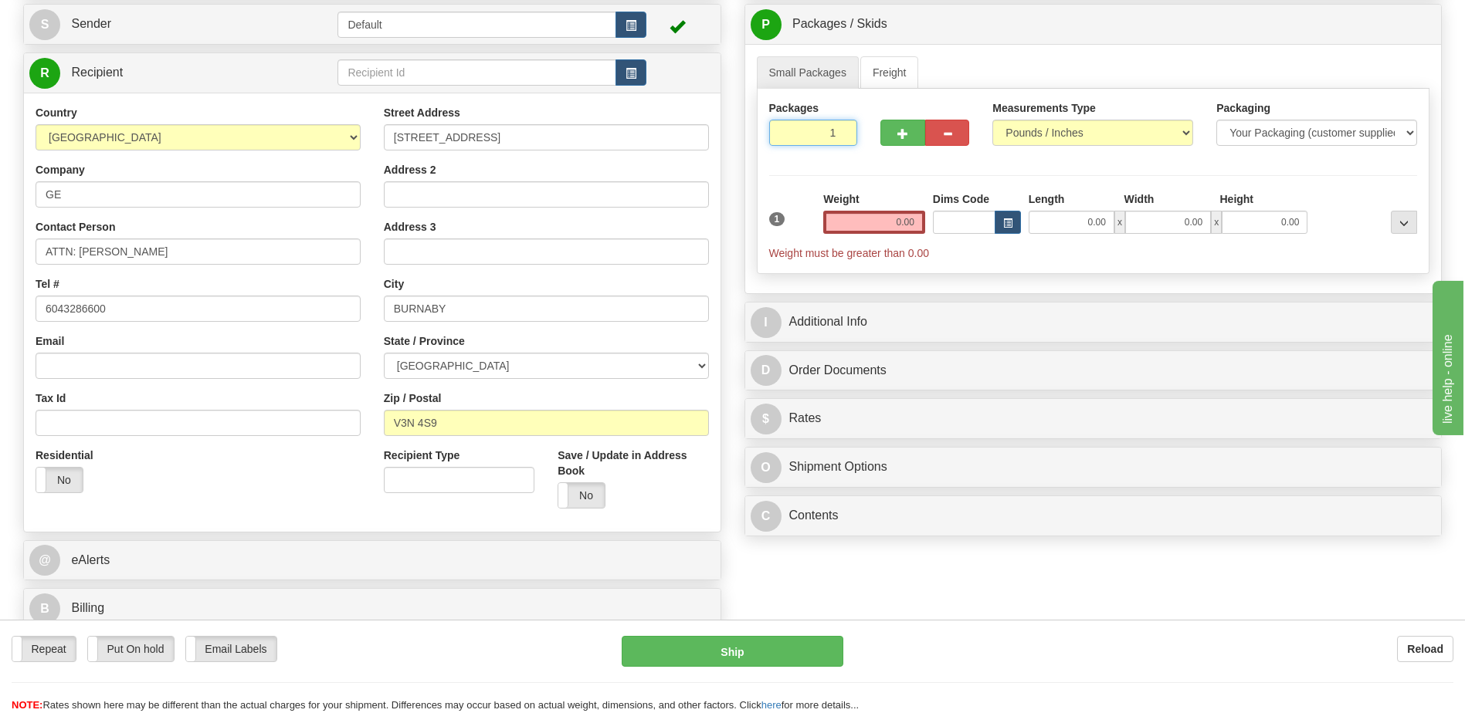
click at [801, 137] on input "1" at bounding box center [813, 133] width 89 height 26
type input "5"
click at [893, 225] on div "Packages 5 1 Measurements Type" at bounding box center [1093, 181] width 673 height 185
click at [893, 225] on input "0.00" at bounding box center [874, 222] width 102 height 23
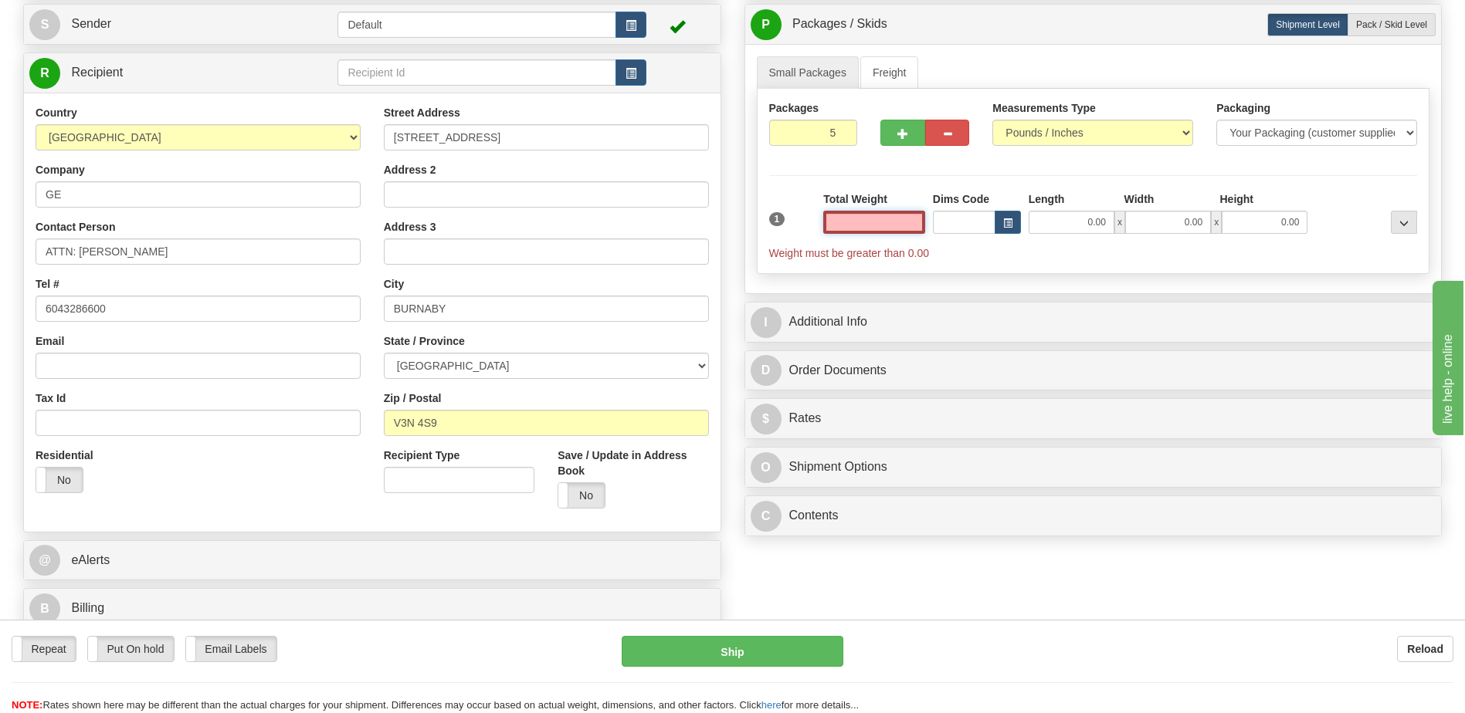
click at [893, 225] on input "text" at bounding box center [874, 222] width 102 height 23
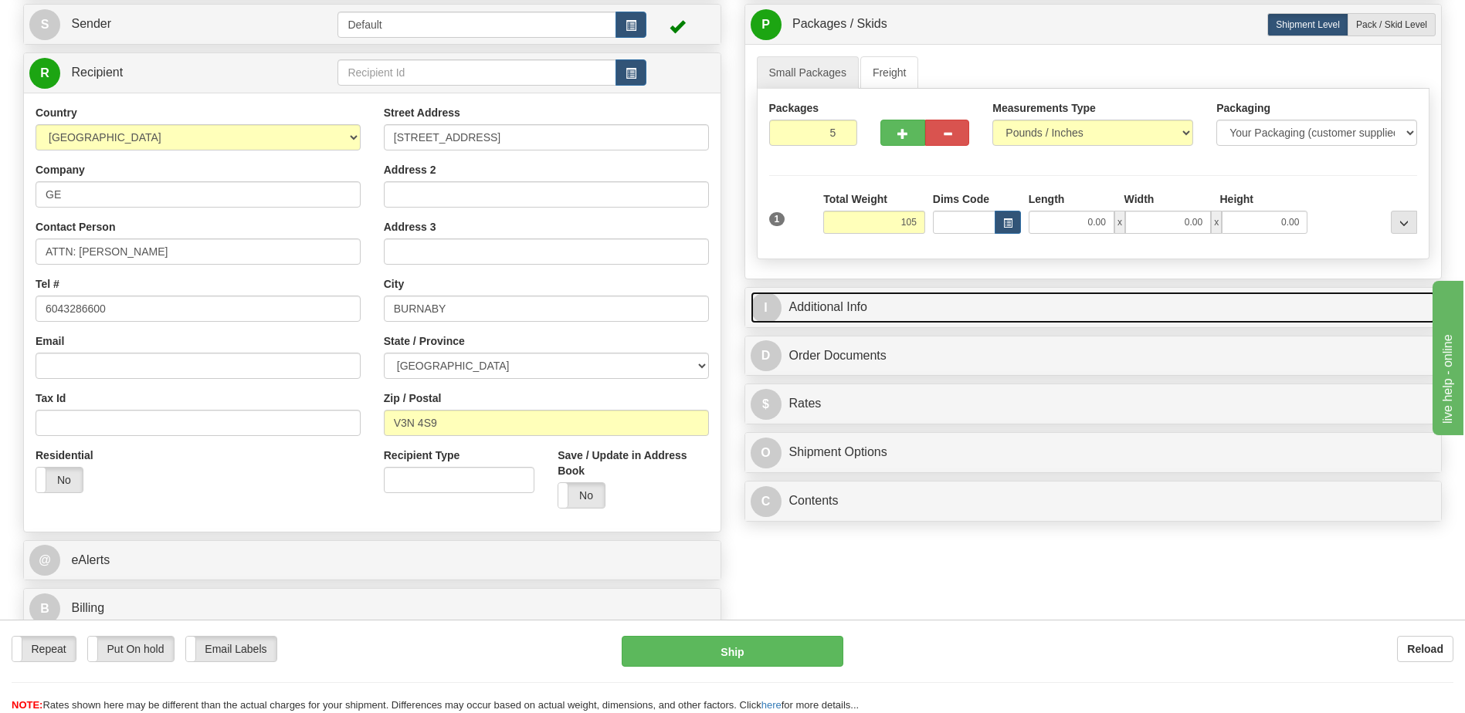
type input "105.00"
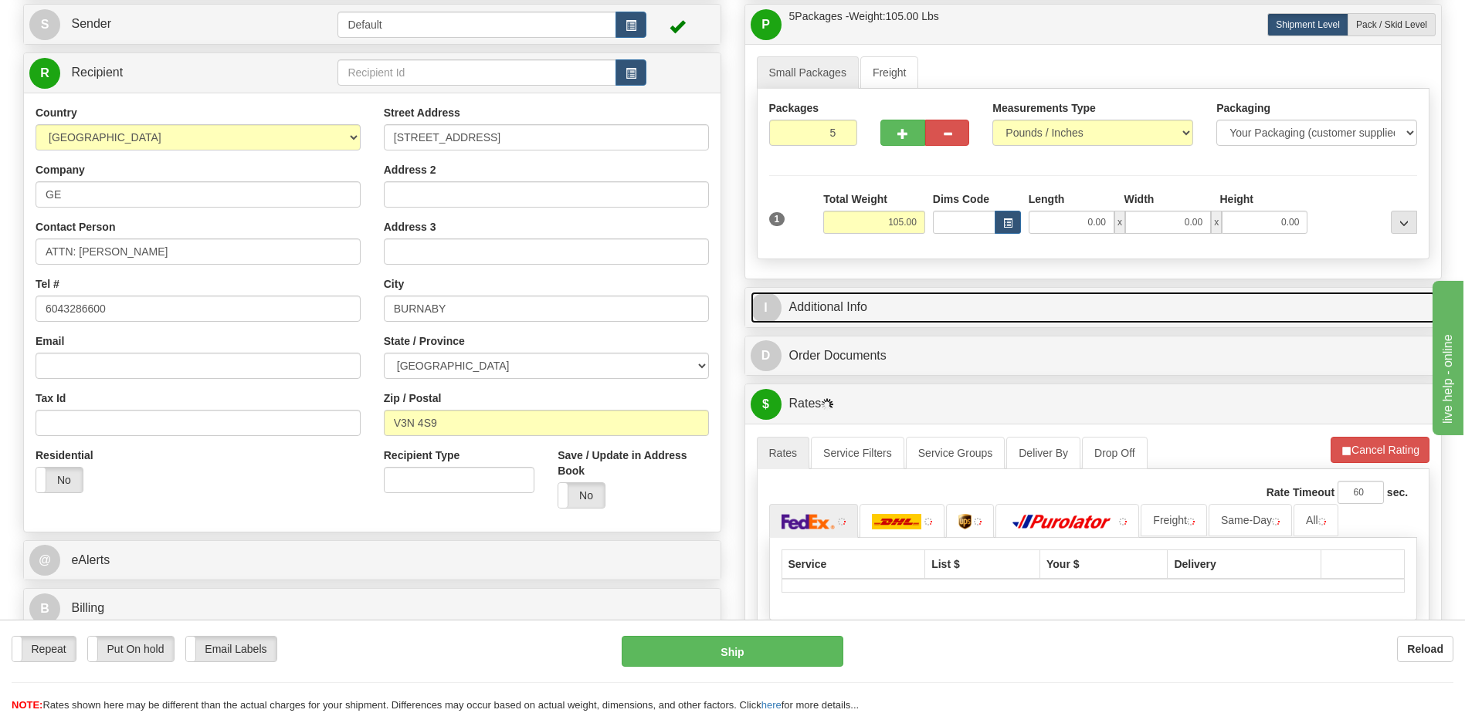
click at [855, 307] on link "I Additional Info" at bounding box center [1094, 308] width 686 height 32
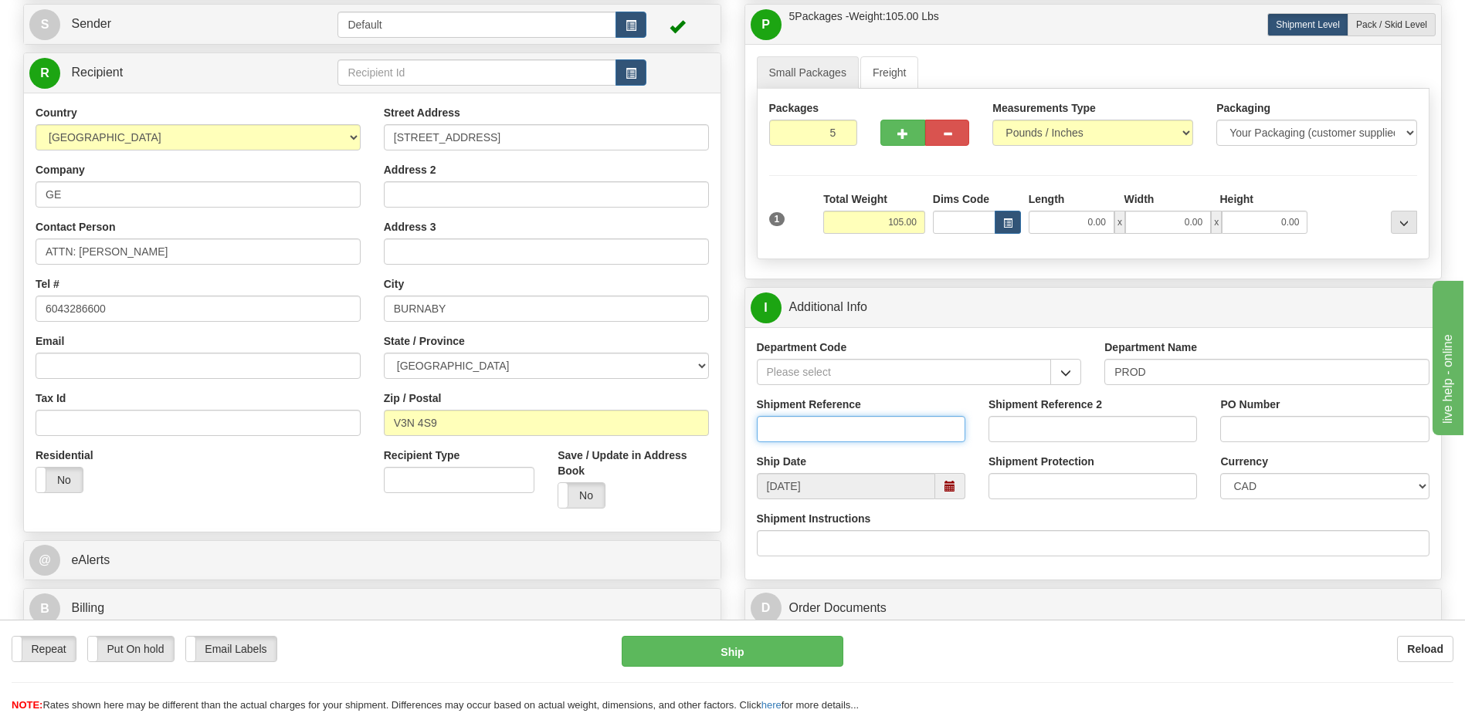
click at [821, 426] on input "Shipment Reference" at bounding box center [861, 429] width 208 height 26
paste input "Soumyanil Sarkar"
type input "Soumyanil Sarkar"
click at [639, 279] on div "City BURNABY" at bounding box center [546, 299] width 325 height 46
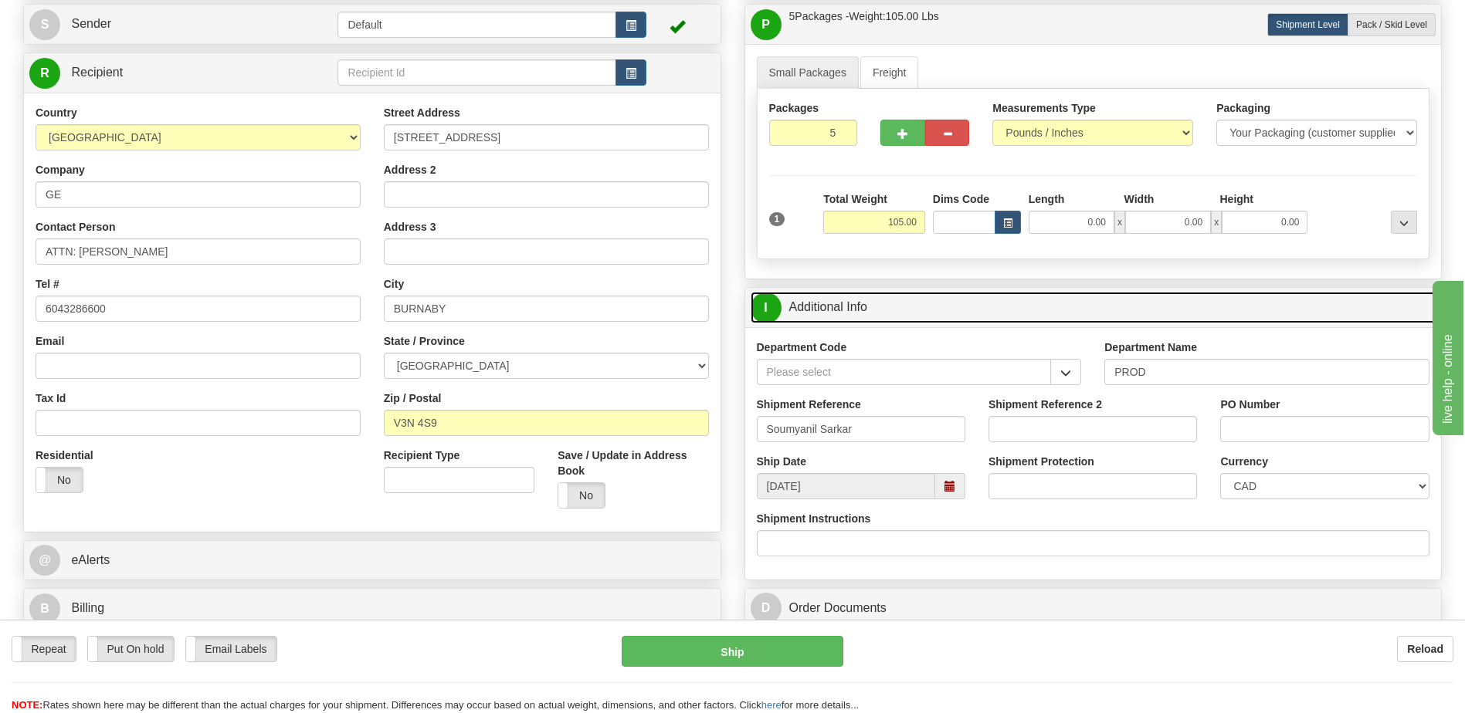
click at [907, 306] on link "I Additional Info" at bounding box center [1094, 308] width 686 height 32
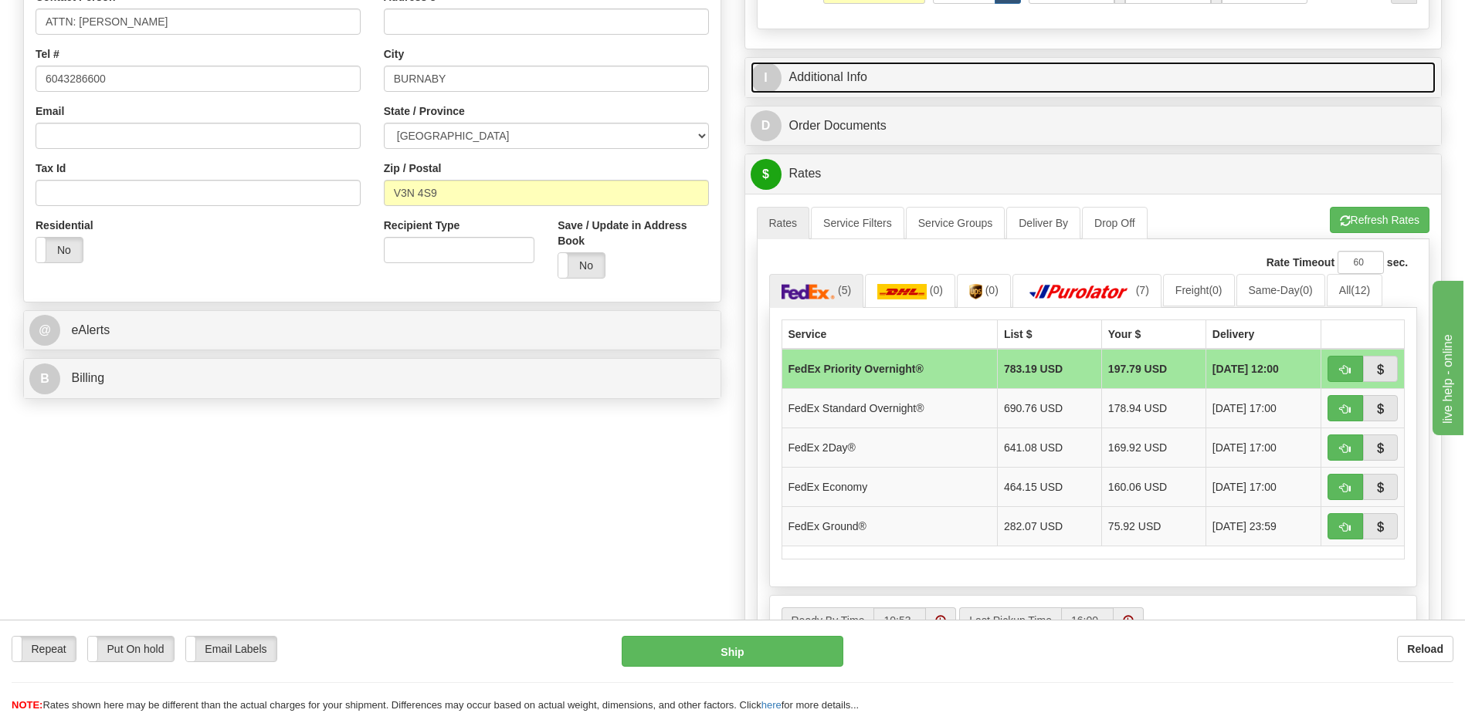
scroll to position [386, 0]
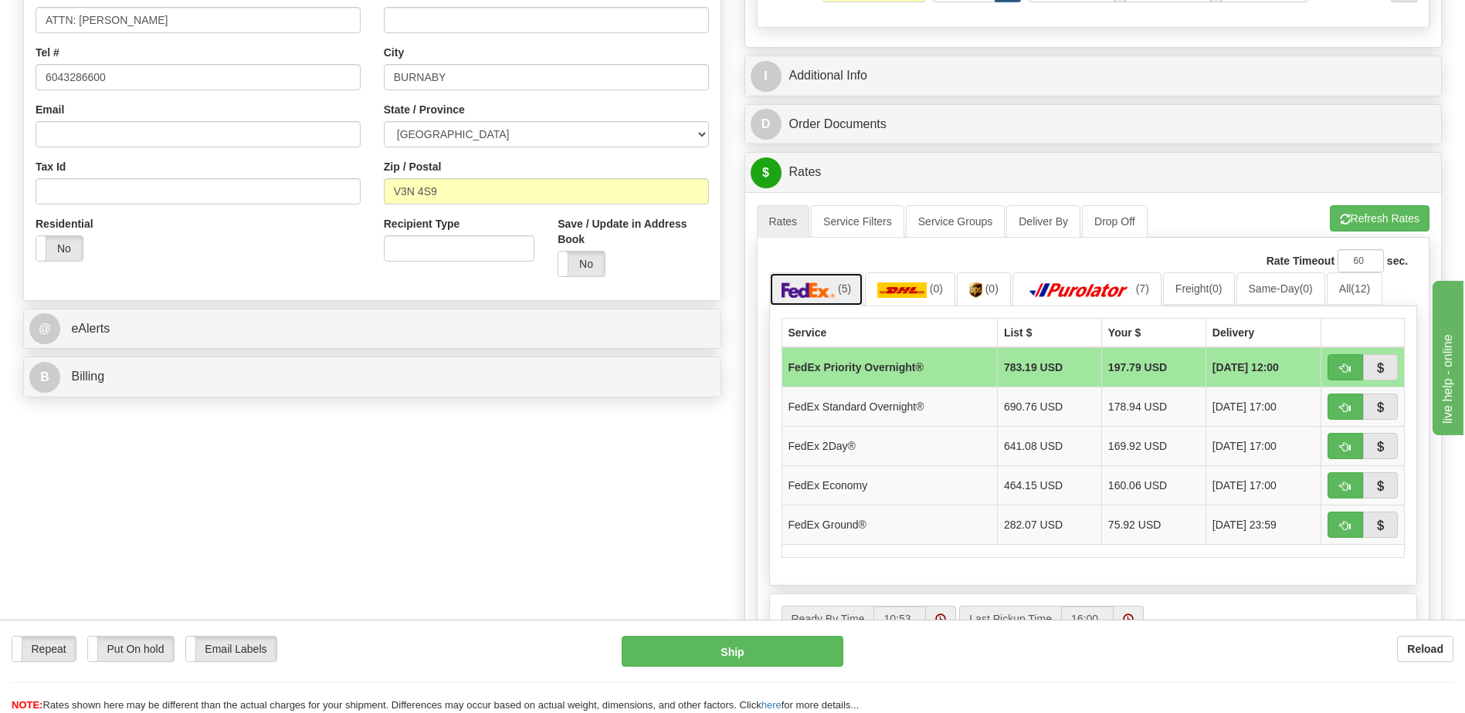
click at [824, 286] on img at bounding box center [808, 290] width 54 height 15
click at [1351, 414] on button "button" at bounding box center [1345, 407] width 36 height 26
type input "05"
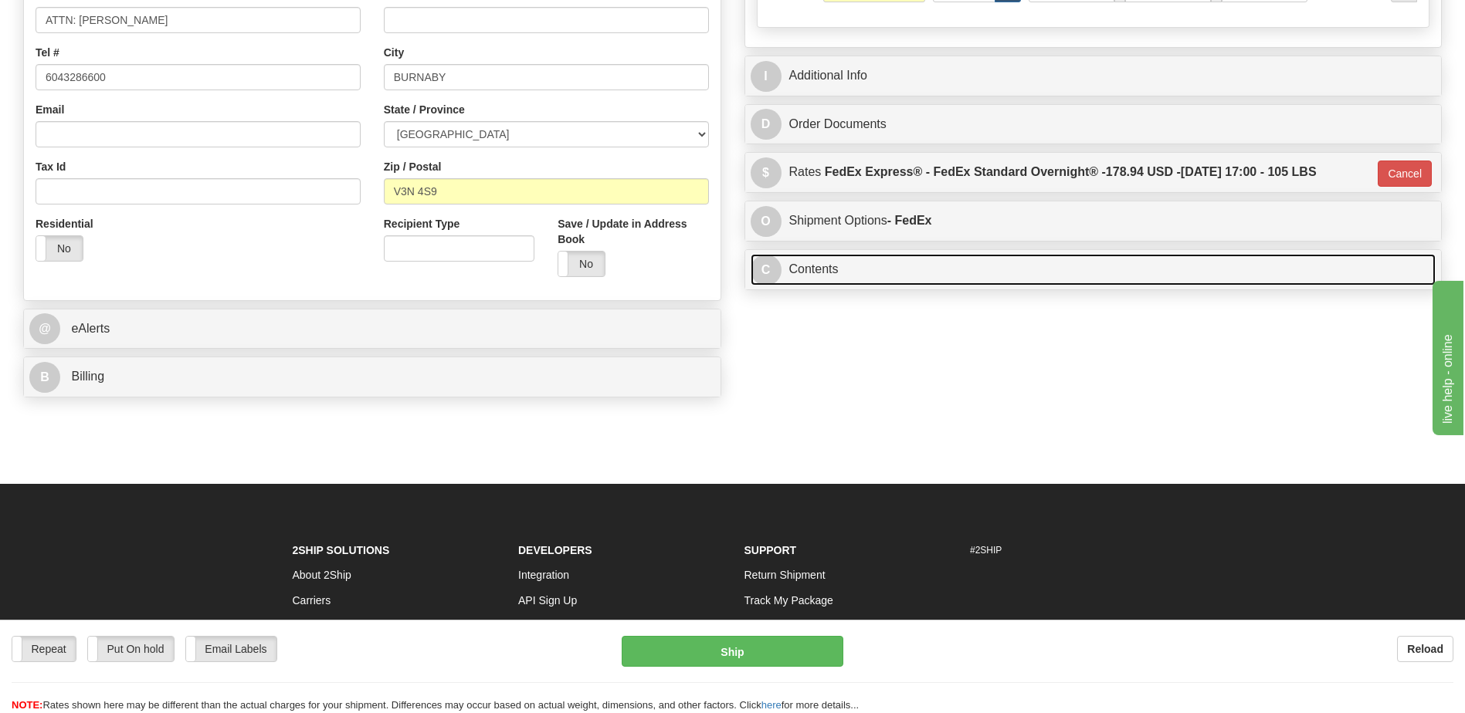
click at [848, 265] on link "C Contents" at bounding box center [1094, 270] width 686 height 32
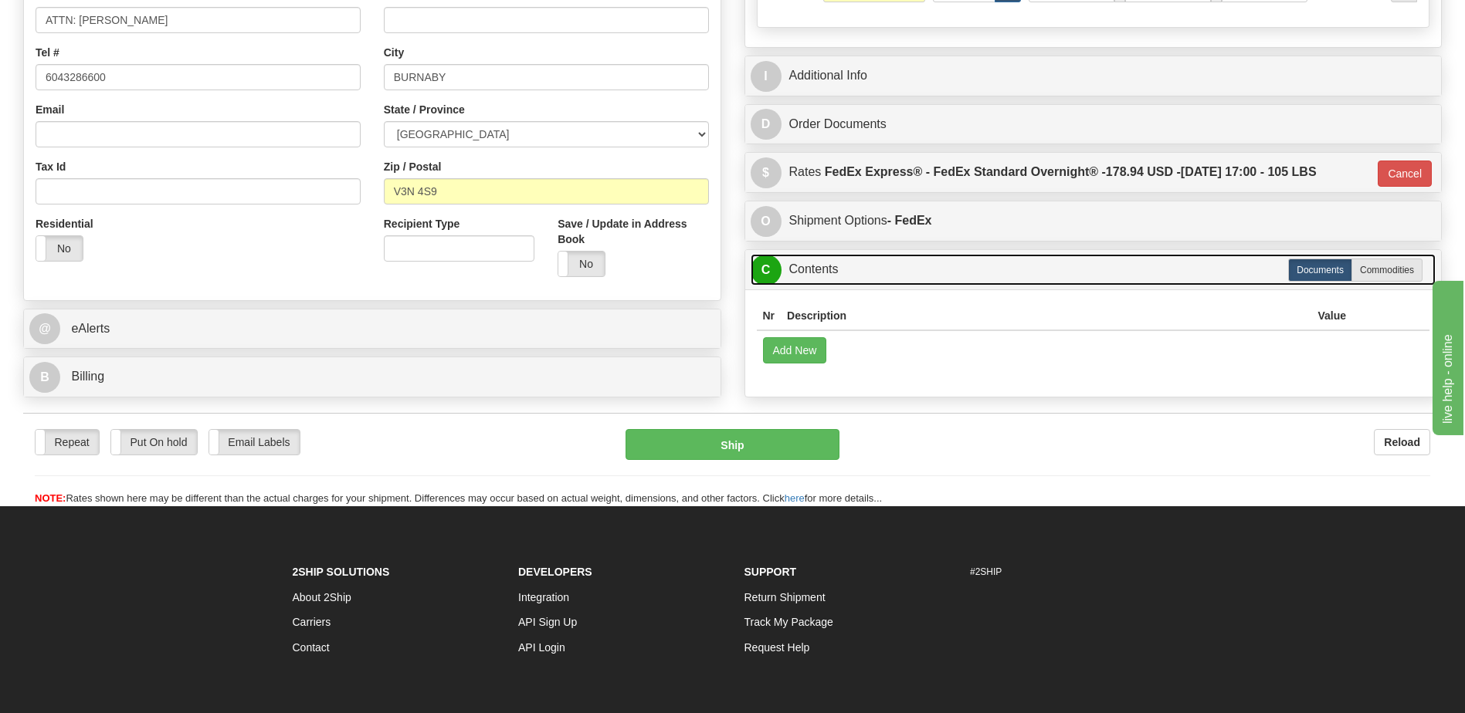
click at [856, 265] on link "C Contents" at bounding box center [1094, 270] width 686 height 32
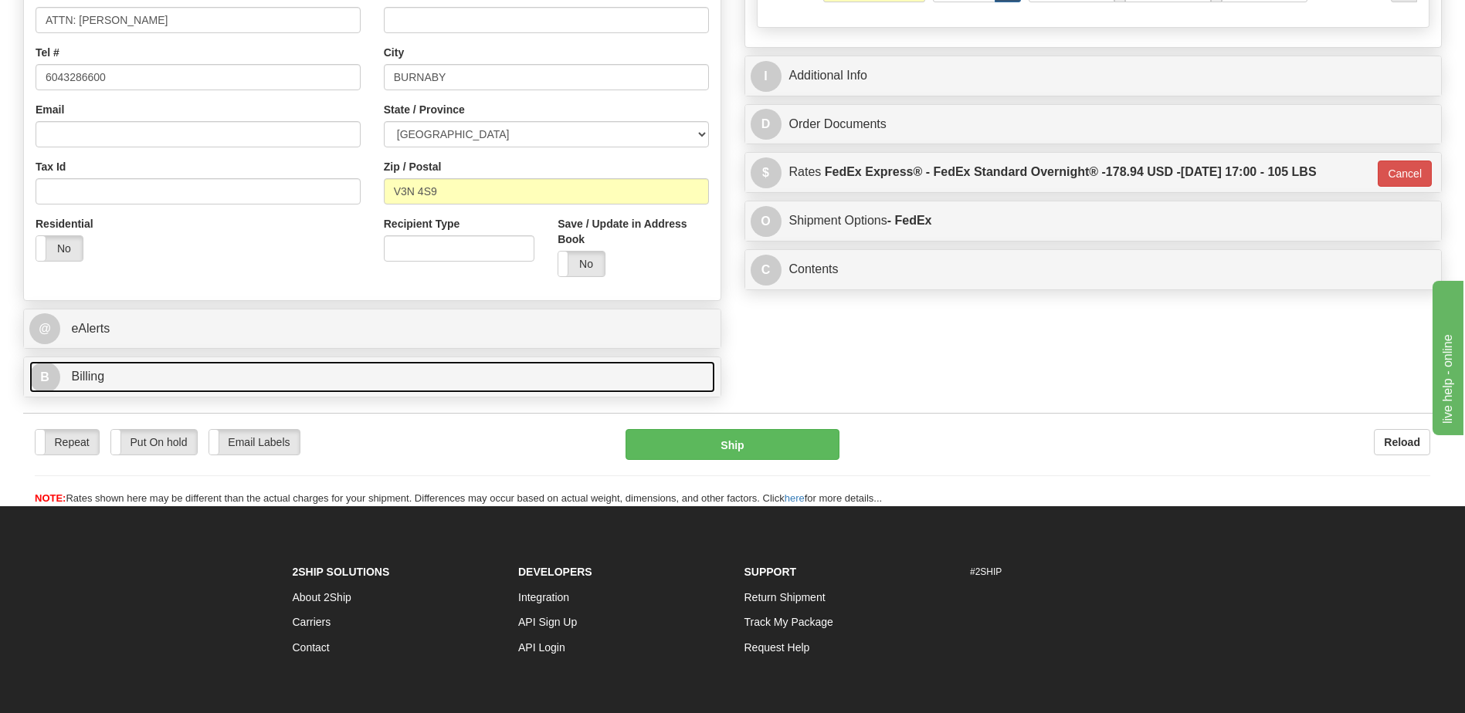
click at [242, 378] on link "B Billing" at bounding box center [372, 377] width 686 height 32
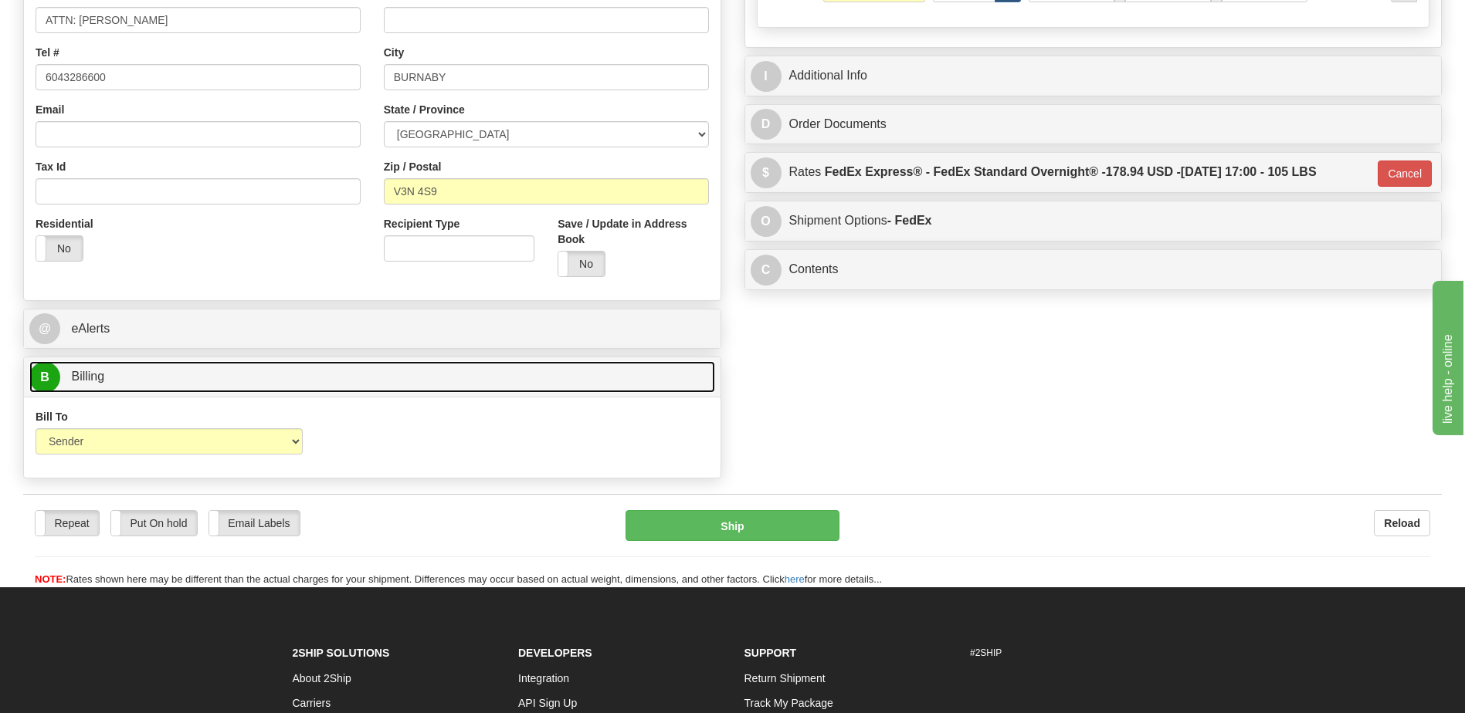
click at [242, 378] on link "B Billing" at bounding box center [372, 377] width 686 height 32
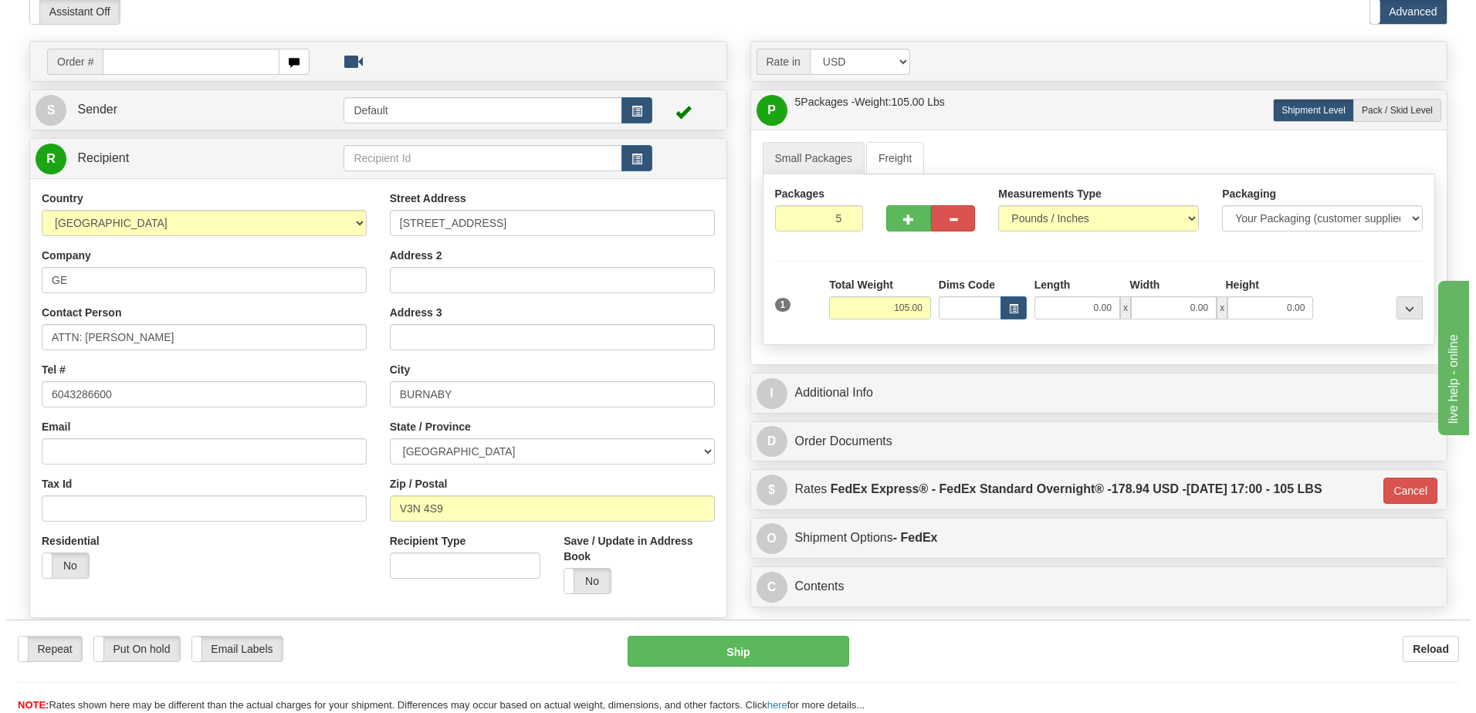
scroll to position [154, 0]
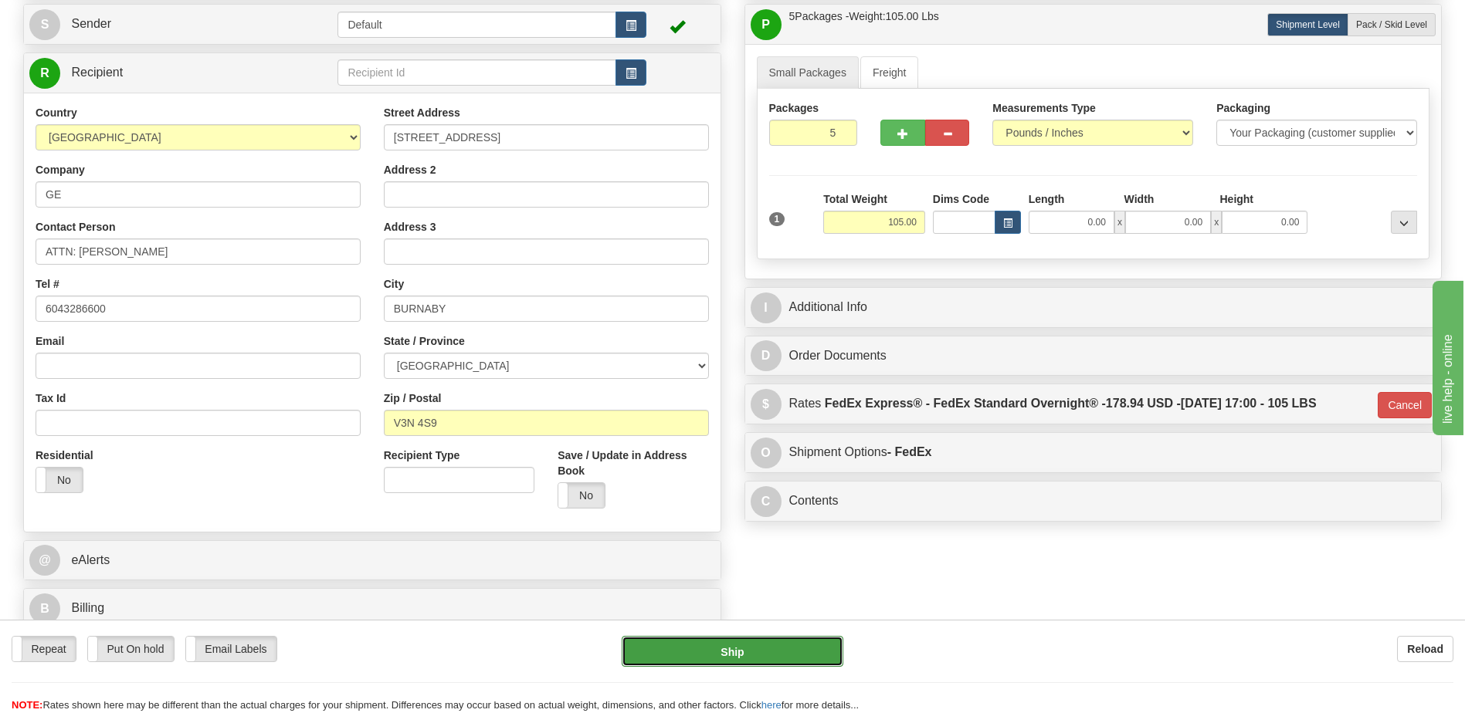
click at [743, 657] on button "Ship" at bounding box center [732, 651] width 221 height 31
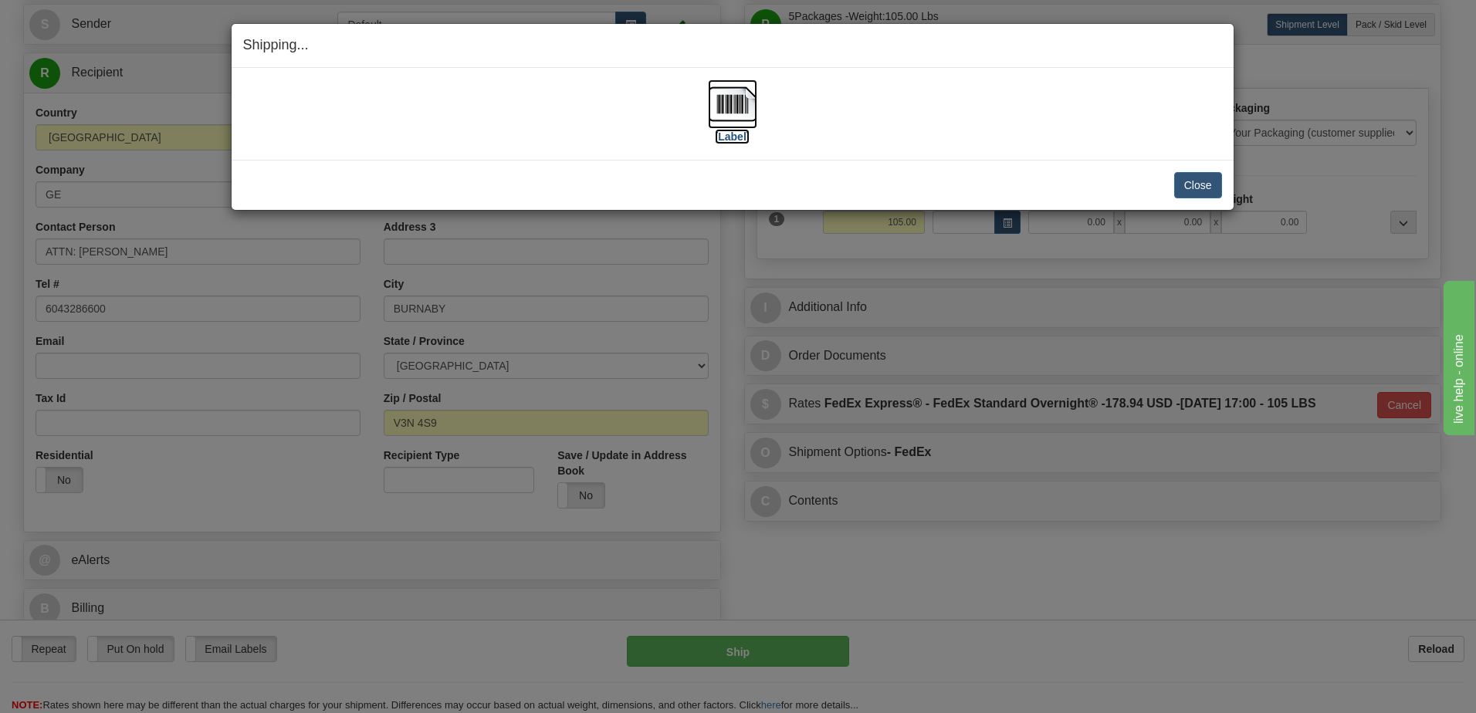
click at [741, 96] on img at bounding box center [732, 104] width 49 height 49
